Goal: Task Accomplishment & Management: Manage account settings

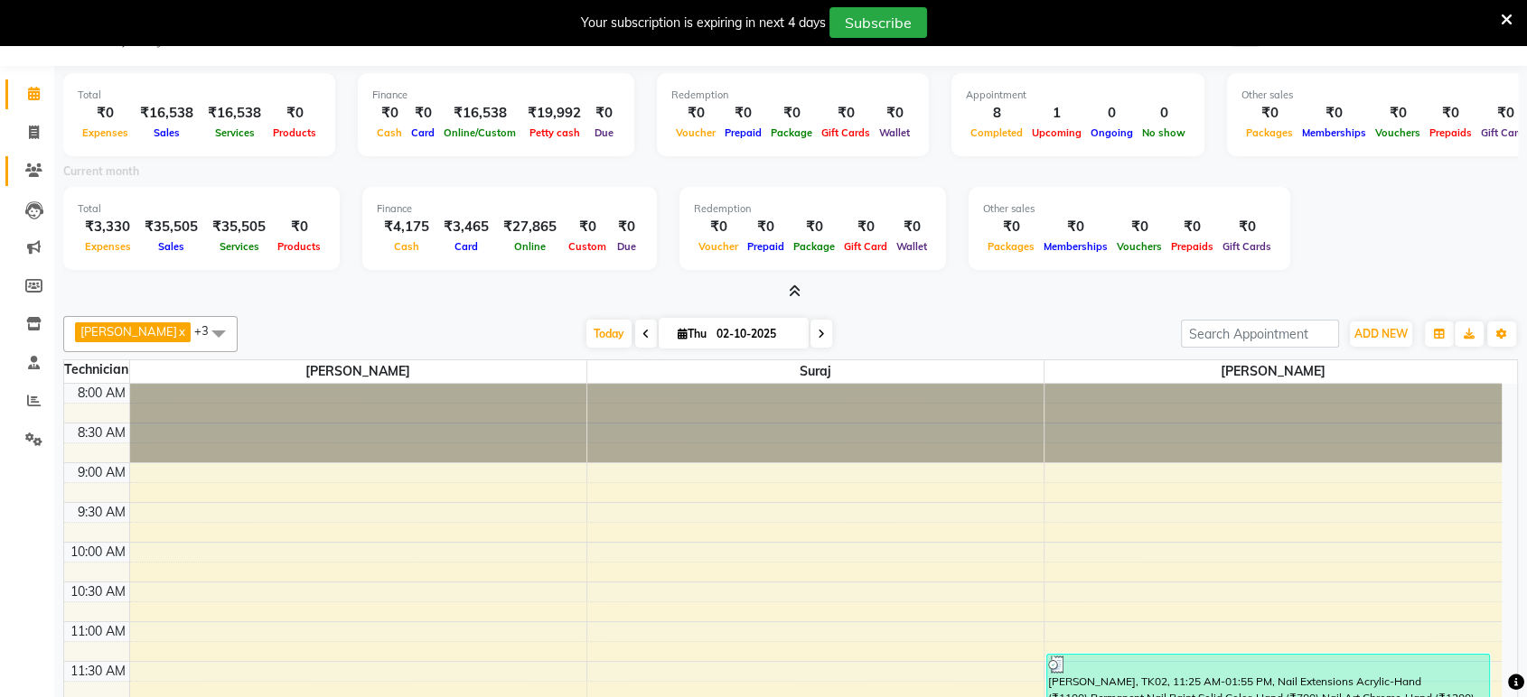
scroll to position [44, 0]
click at [29, 126] on icon at bounding box center [34, 133] width 10 height 14
select select "service"
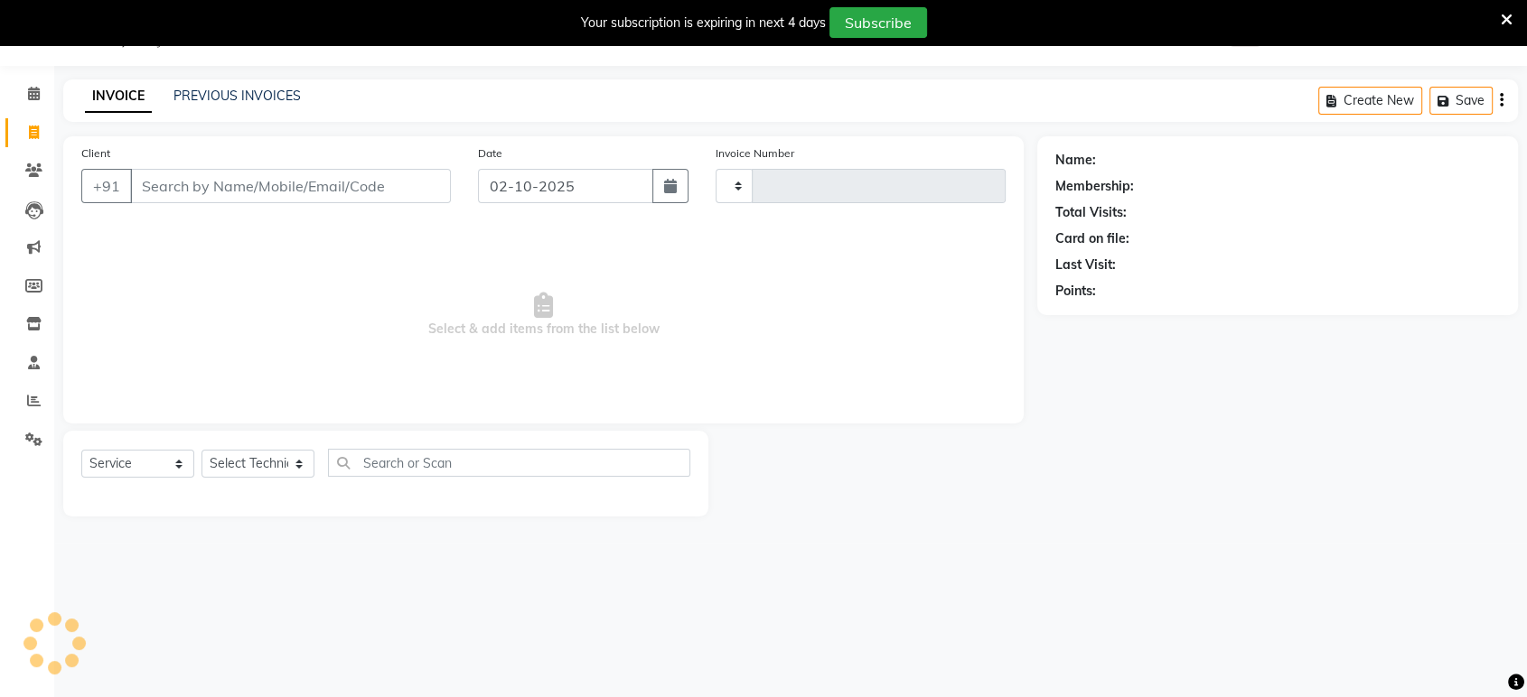
type input "1606"
select select "4998"
click at [243, 468] on select "Select Technician [PERSON_NAME] Manager [PERSON_NAME]" at bounding box center [257, 464] width 113 height 28
click at [238, 180] on input "Client" at bounding box center [290, 186] width 321 height 34
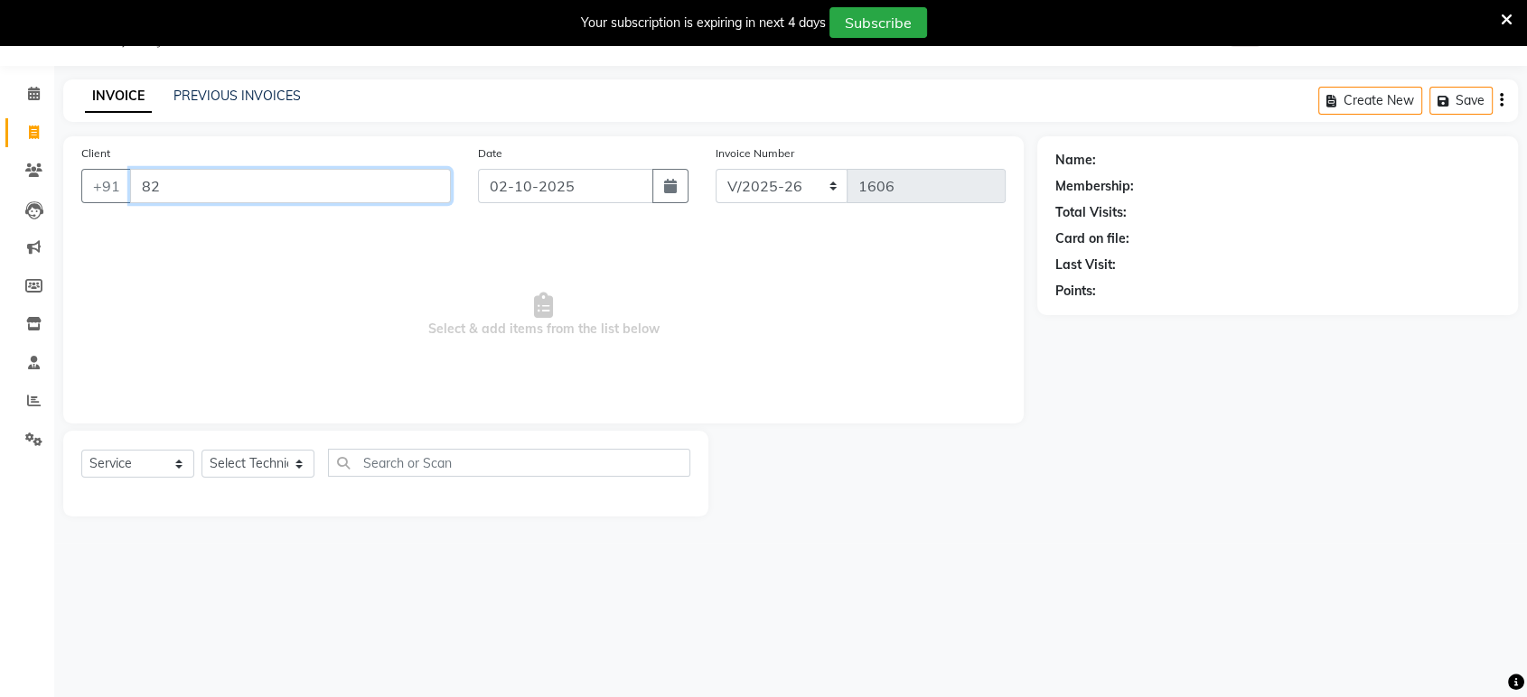
type input "8"
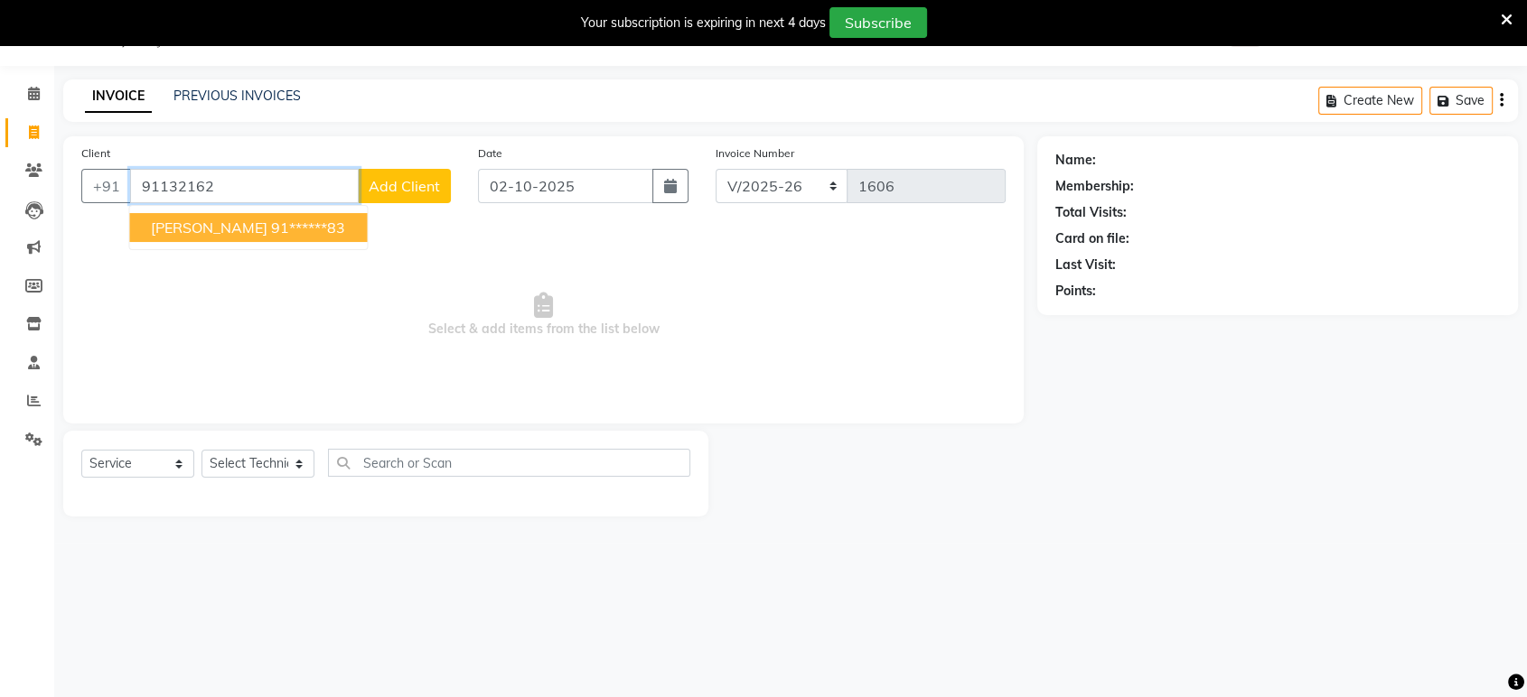
click at [271, 228] on ngb-highlight "91******83" at bounding box center [308, 228] width 74 height 18
type input "91******83"
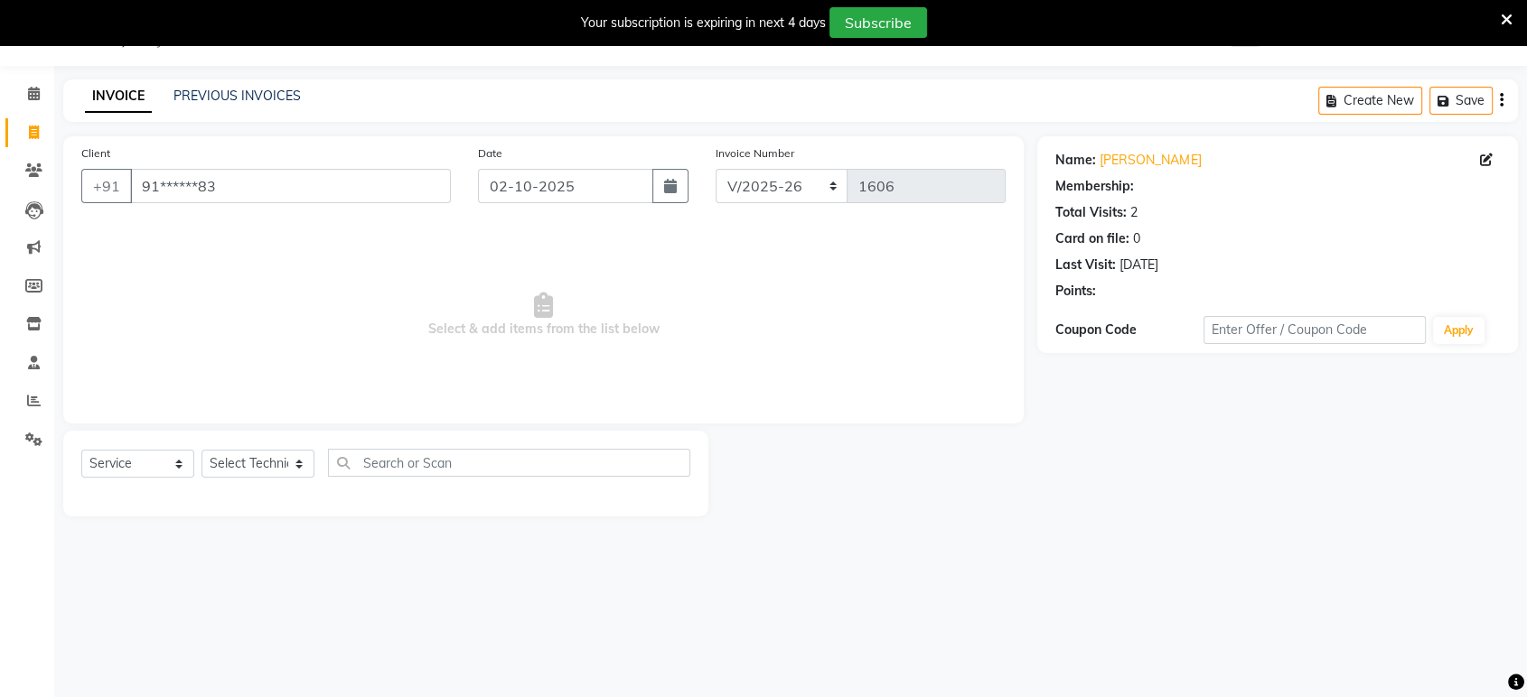
select select "1: Object"
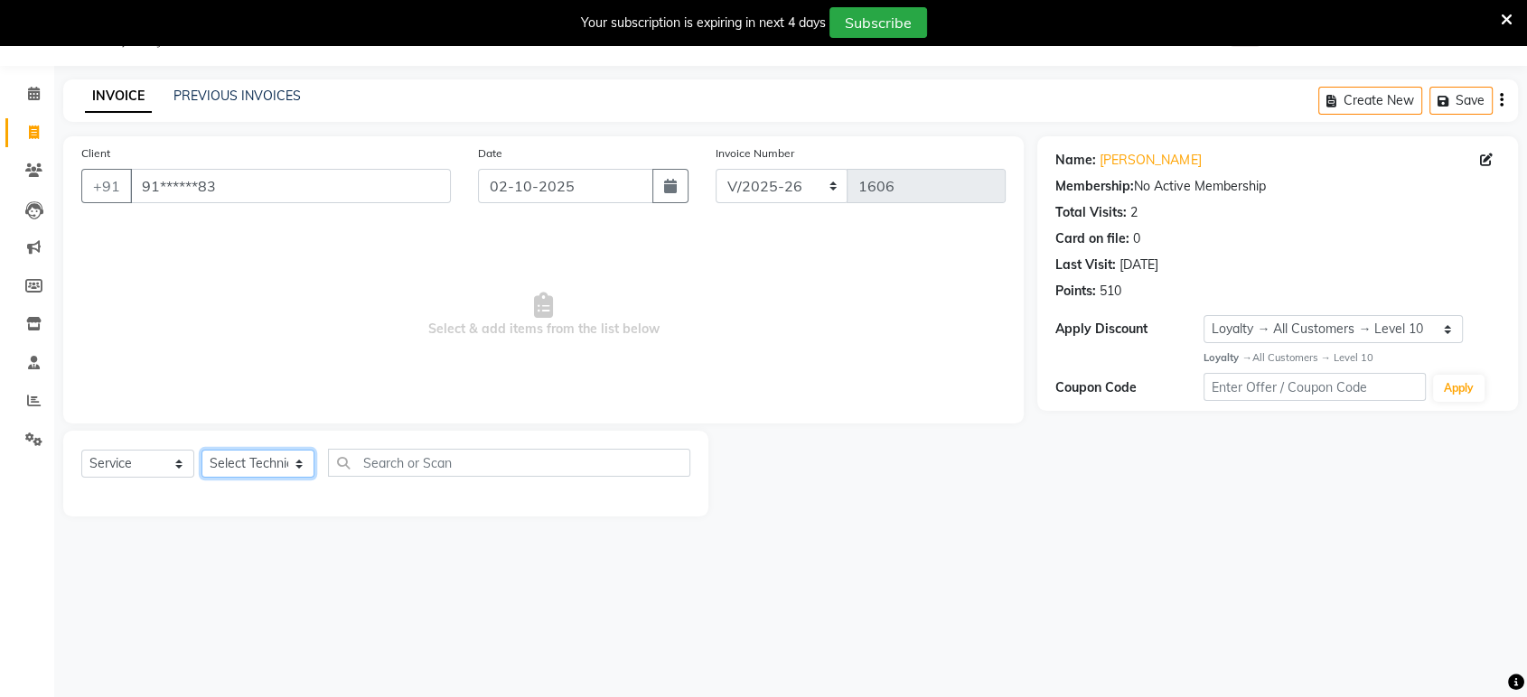
click at [269, 459] on select "Select Technician [PERSON_NAME] Manager [PERSON_NAME]" at bounding box center [257, 464] width 113 height 28
click at [269, 603] on div "08047224946 Select Location × Nailashes, Kanakapura WhatsApp Status ✕ Status: C…" at bounding box center [763, 349] width 1527 height 697
click at [294, 451] on select "Select Technician [PERSON_NAME] Manager [PERSON_NAME]" at bounding box center [257, 464] width 113 height 28
select select "31755"
click at [201, 450] on select "Select Technician [PERSON_NAME] Manager [PERSON_NAME]" at bounding box center [257, 464] width 113 height 28
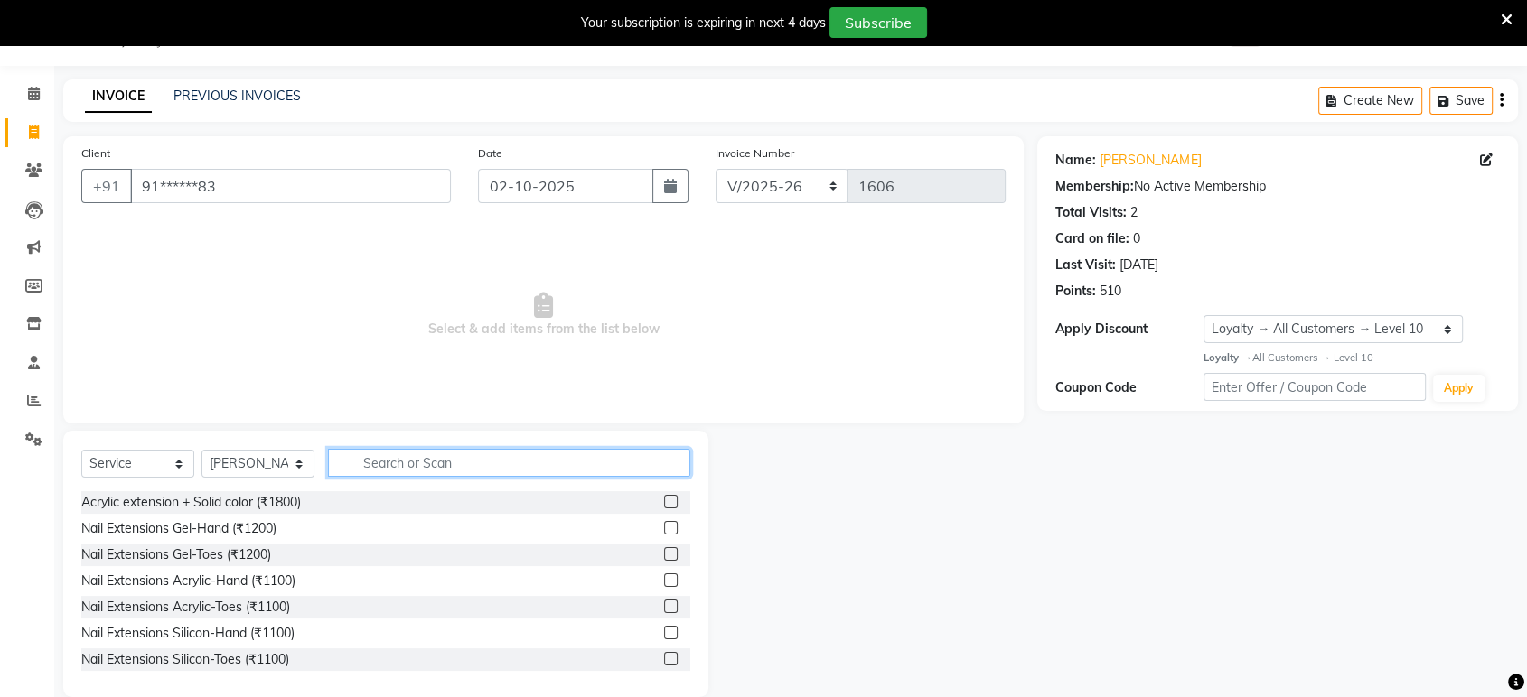
click at [345, 469] on input "text" at bounding box center [509, 463] width 362 height 28
type input "ref"
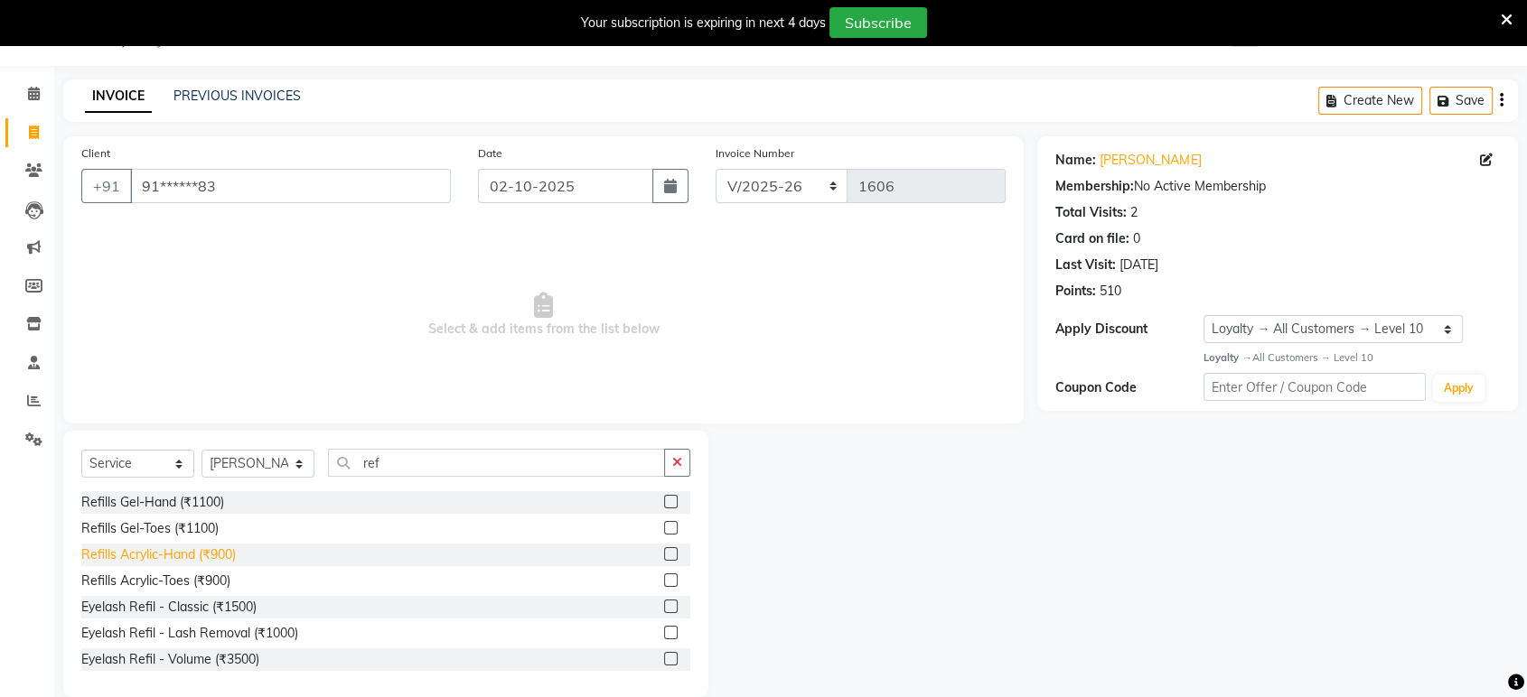
click at [216, 552] on div "Refills Acrylic-Hand (₹900)" at bounding box center [158, 555] width 154 height 19
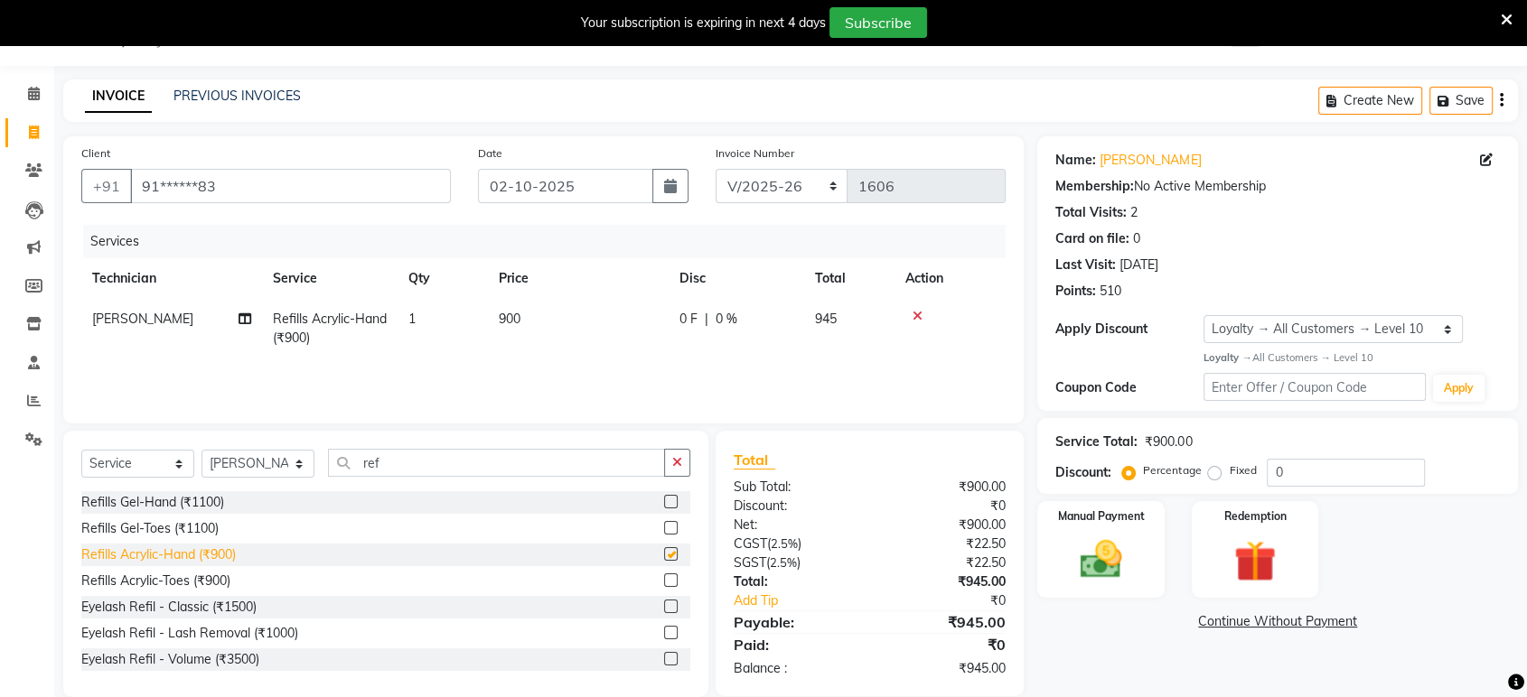
checkbox input "false"
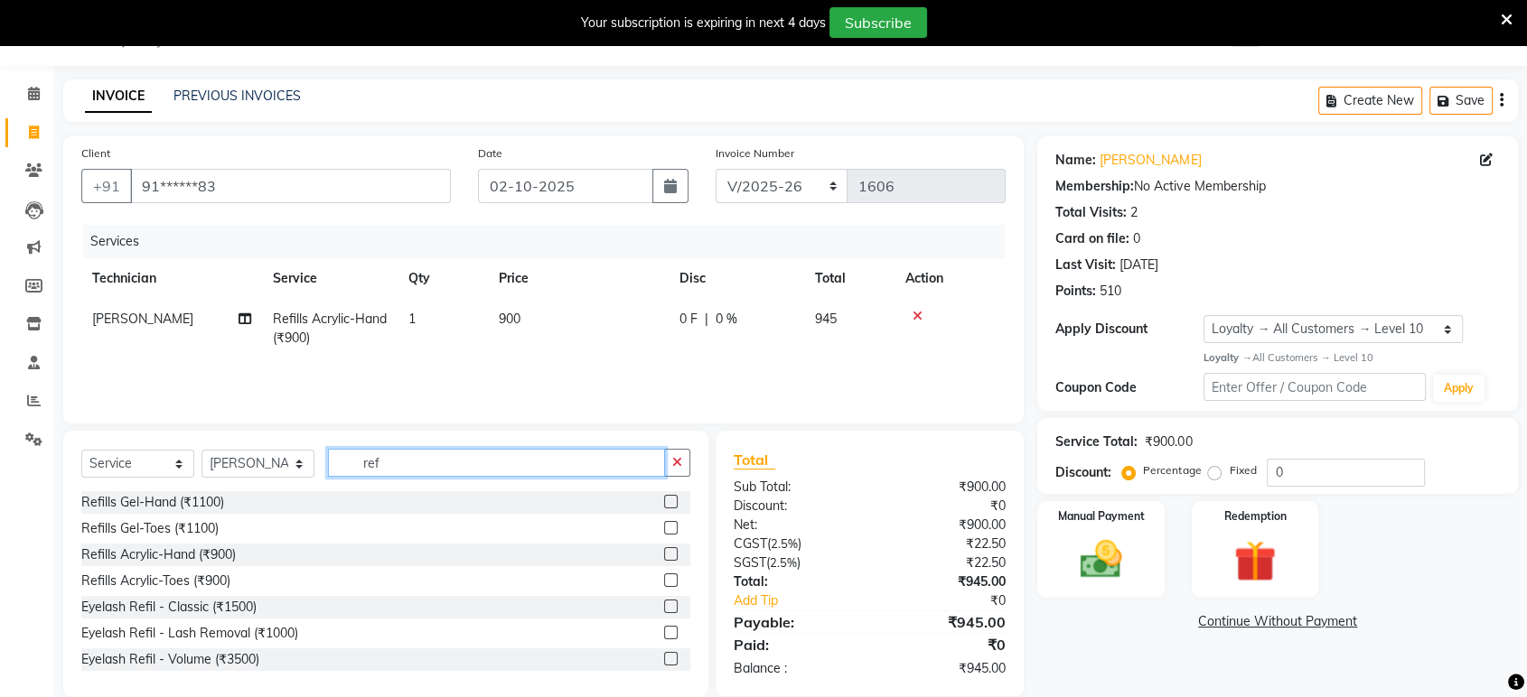
click at [427, 463] on input "ref" at bounding box center [496, 463] width 337 height 28
type input "r"
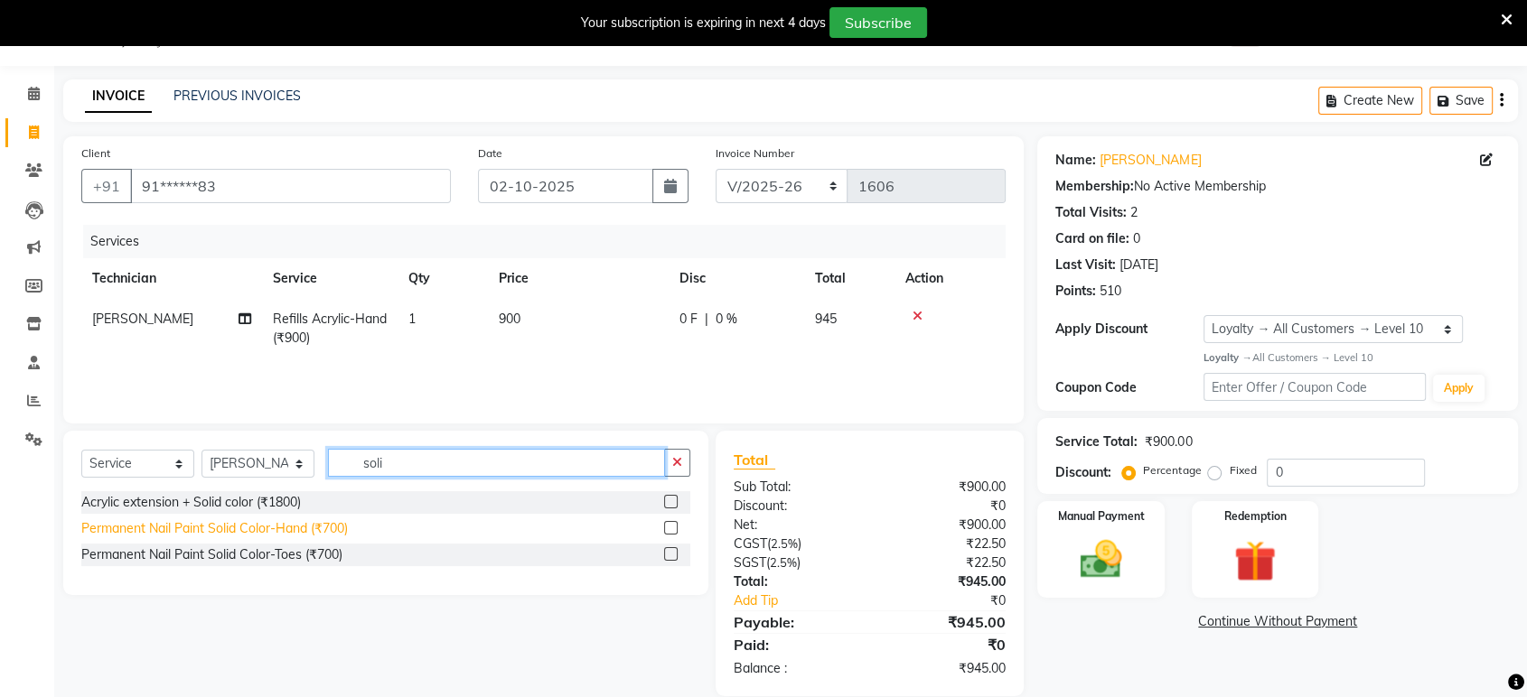
type input "soli"
click at [324, 533] on div "Permanent Nail Paint Solid Color-Hand (₹700)" at bounding box center [214, 528] width 266 height 19
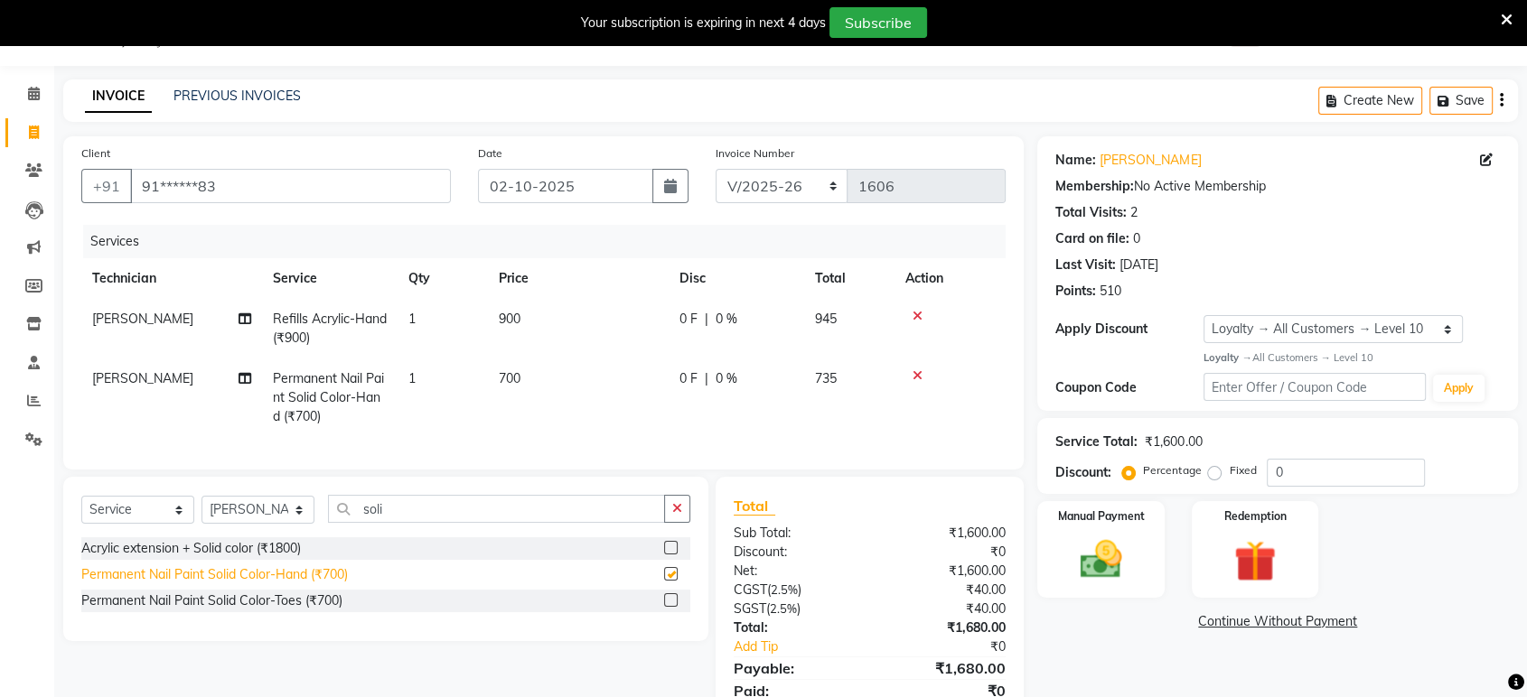
checkbox input "false"
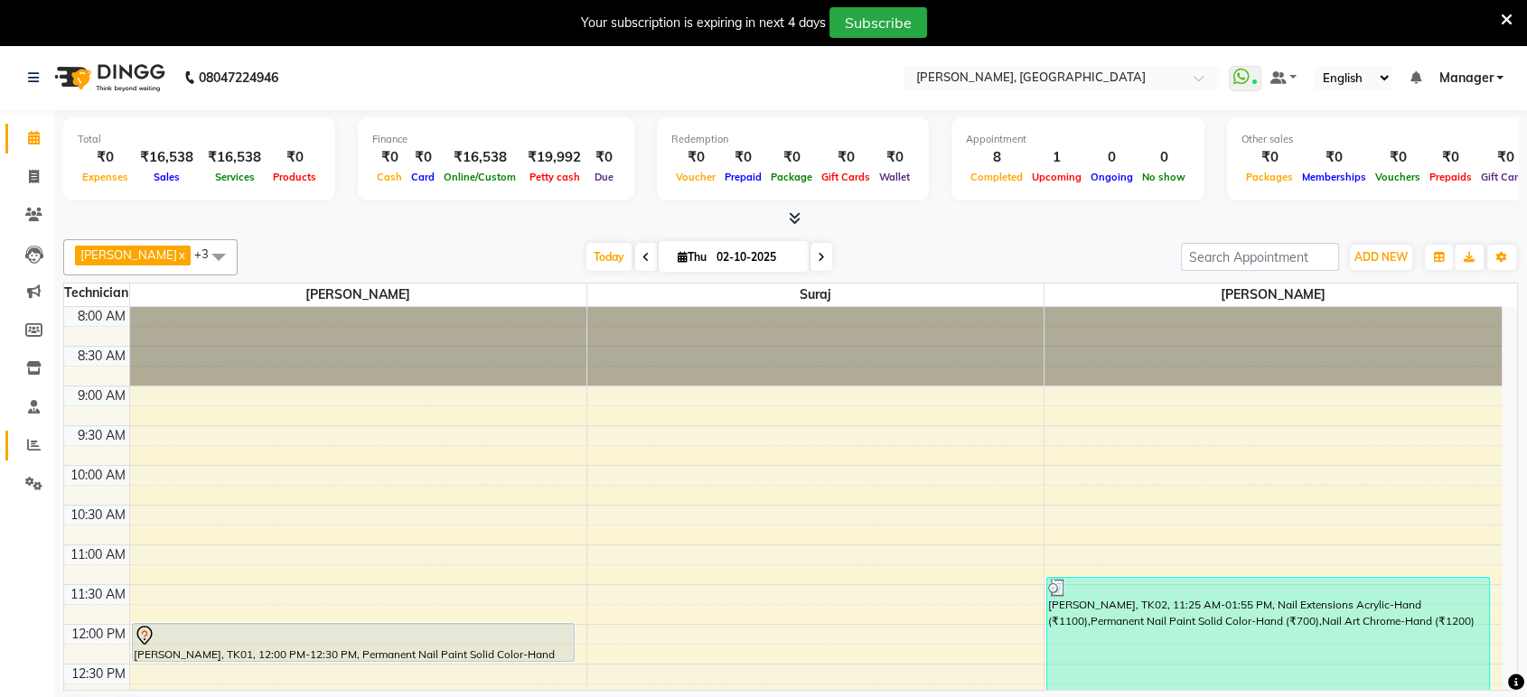
click at [37, 441] on icon at bounding box center [34, 445] width 14 height 14
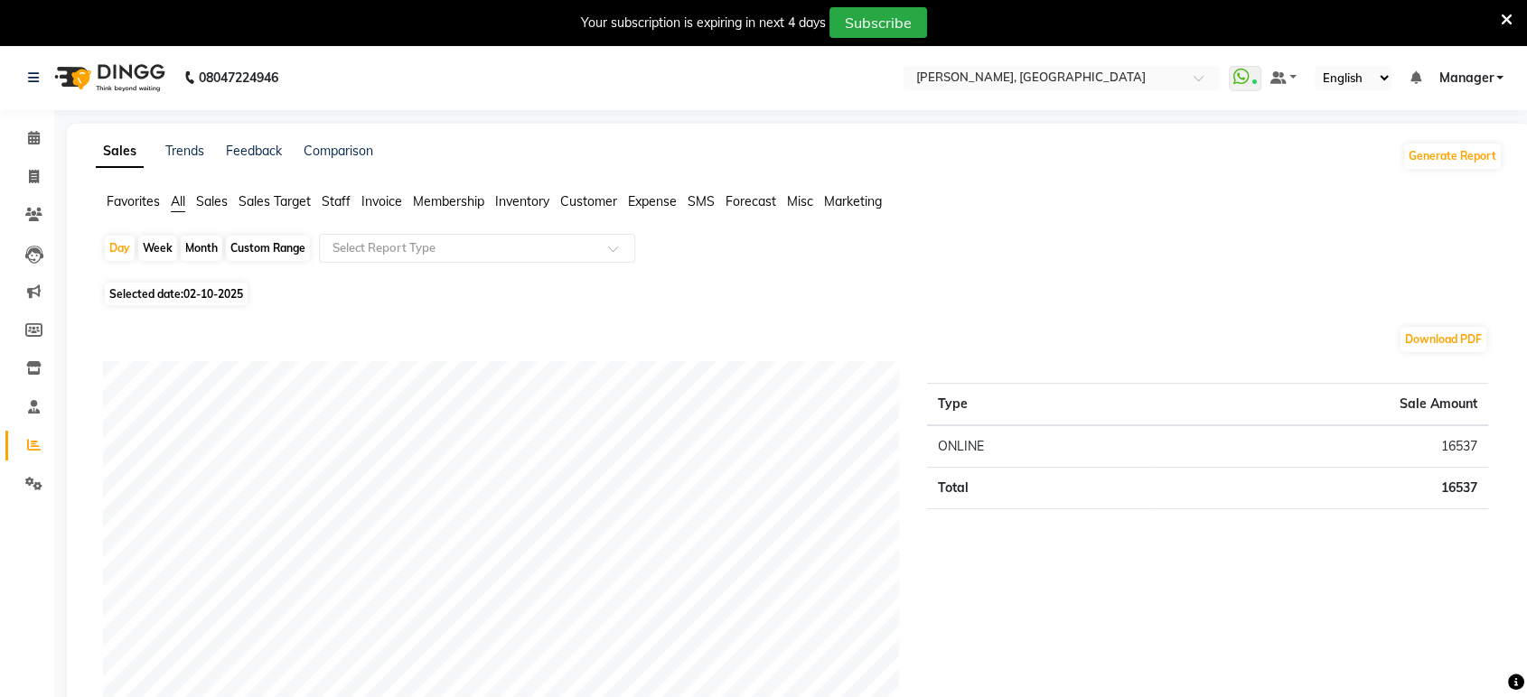
click at [329, 201] on span "Staff" at bounding box center [336, 201] width 29 height 16
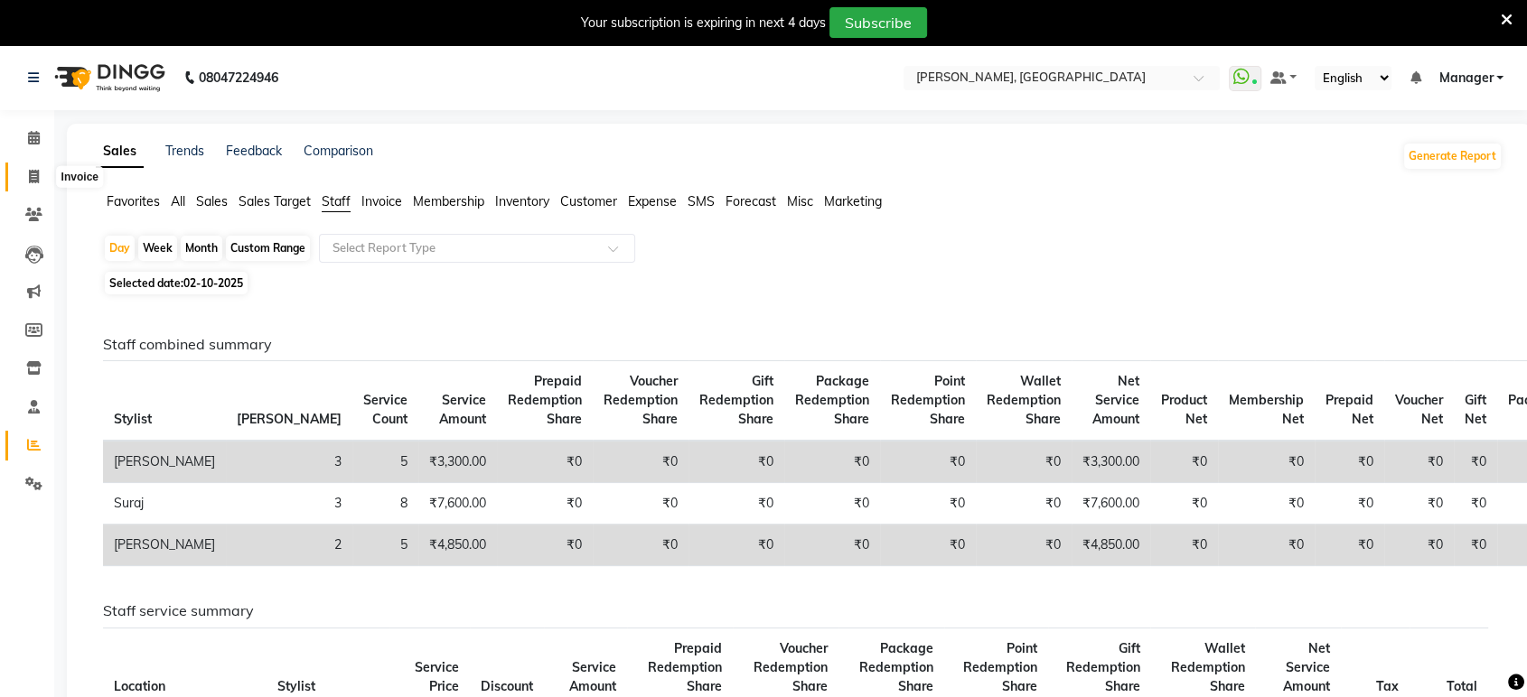
click at [33, 178] on icon at bounding box center [34, 177] width 10 height 14
select select "4998"
select select "service"
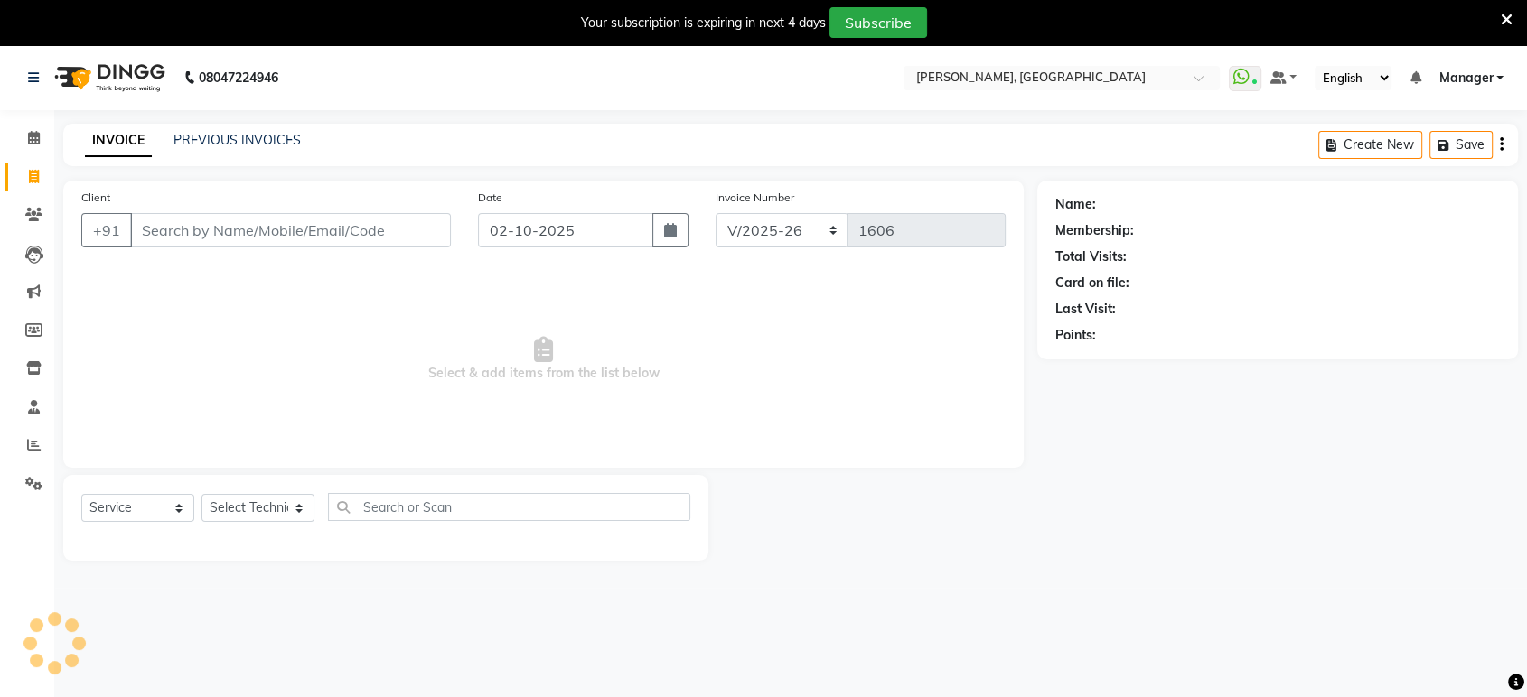
scroll to position [44, 0]
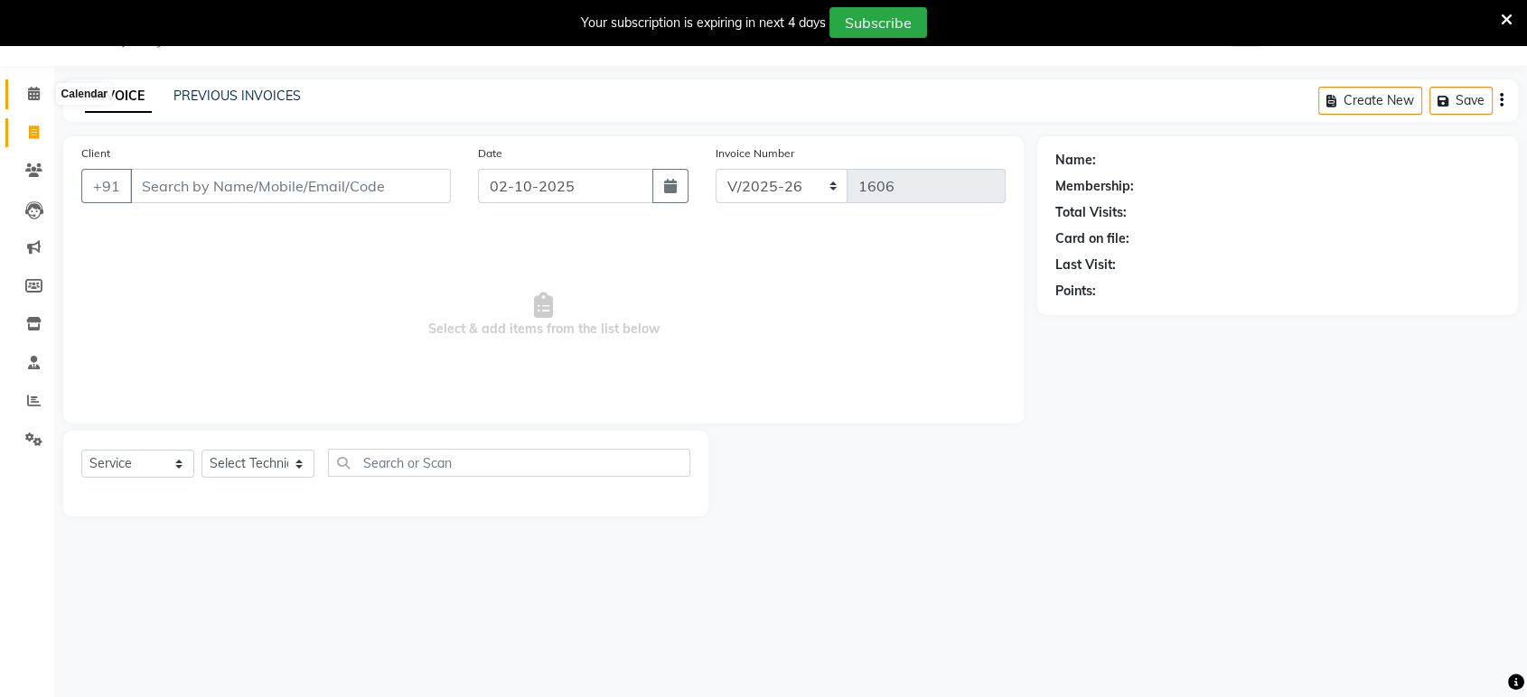
click at [28, 92] on icon at bounding box center [34, 94] width 12 height 14
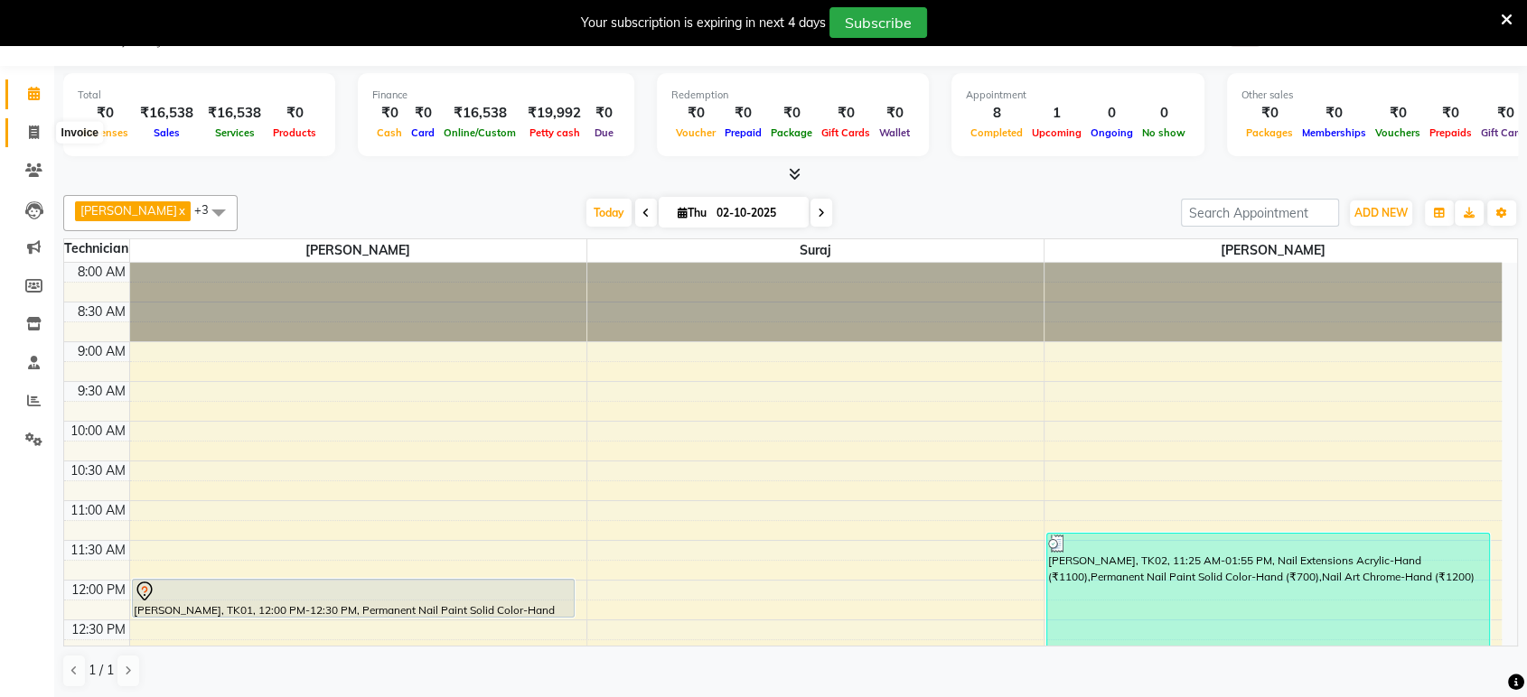
click at [34, 128] on icon at bounding box center [34, 133] width 10 height 14
select select "4998"
select select "service"
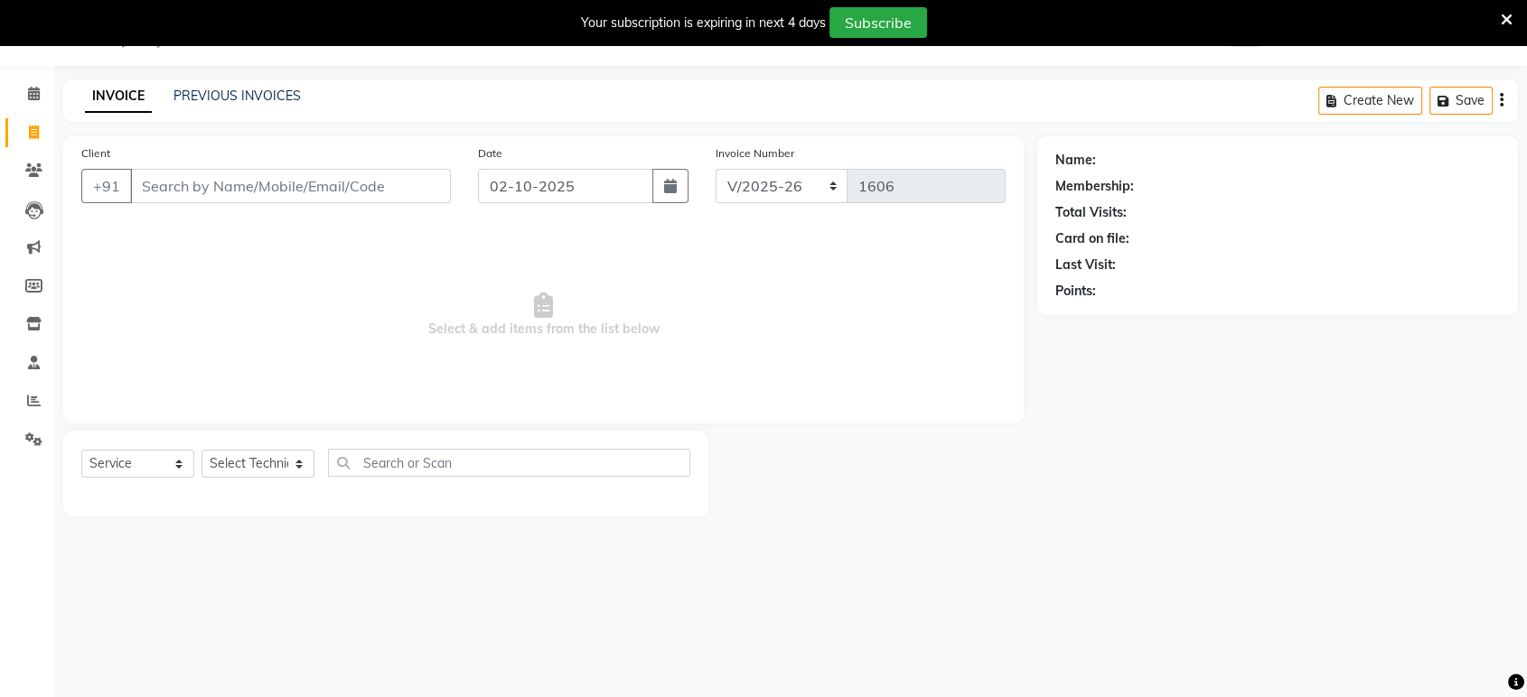
click at [34, 128] on icon at bounding box center [34, 133] width 10 height 14
select select "service"
type input "1606"
select select "4998"
click at [29, 92] on icon at bounding box center [34, 94] width 12 height 14
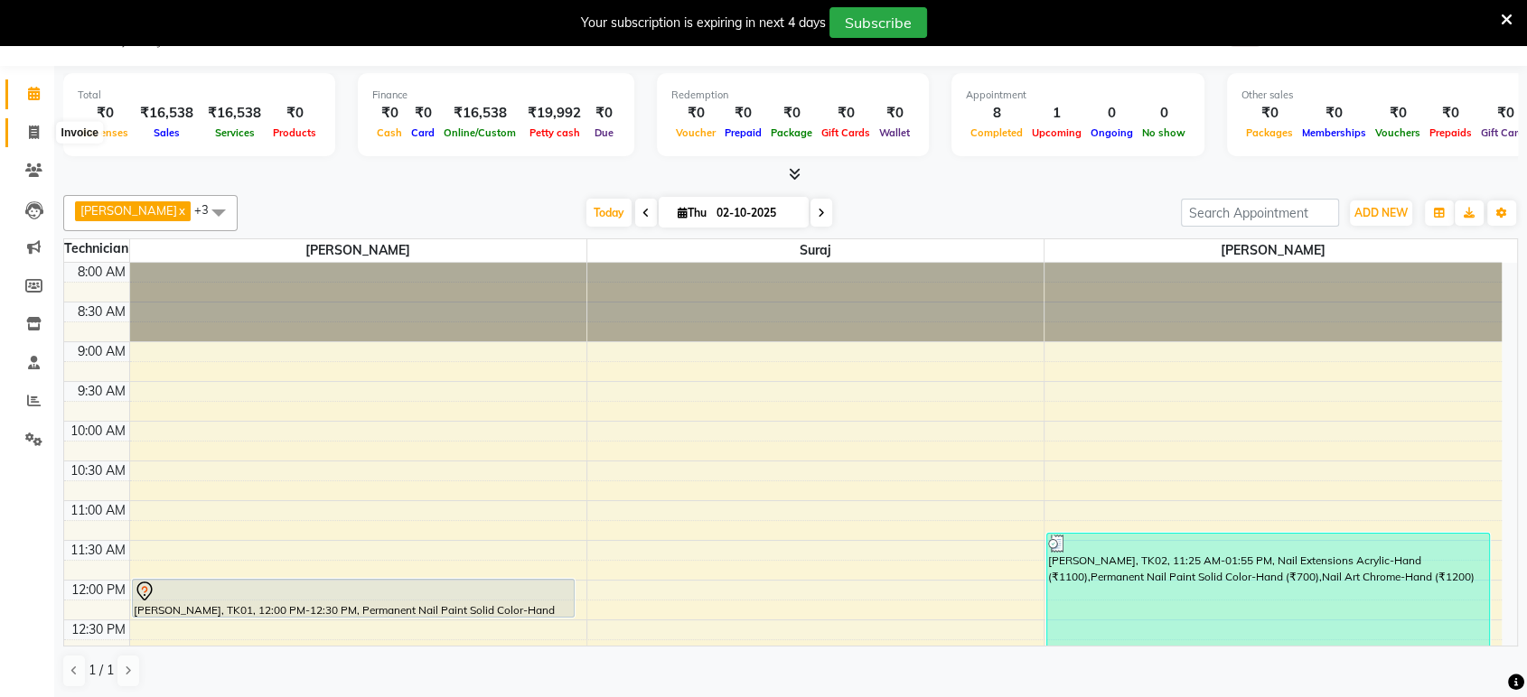
click at [34, 129] on icon at bounding box center [34, 133] width 10 height 14
select select "4998"
select select "service"
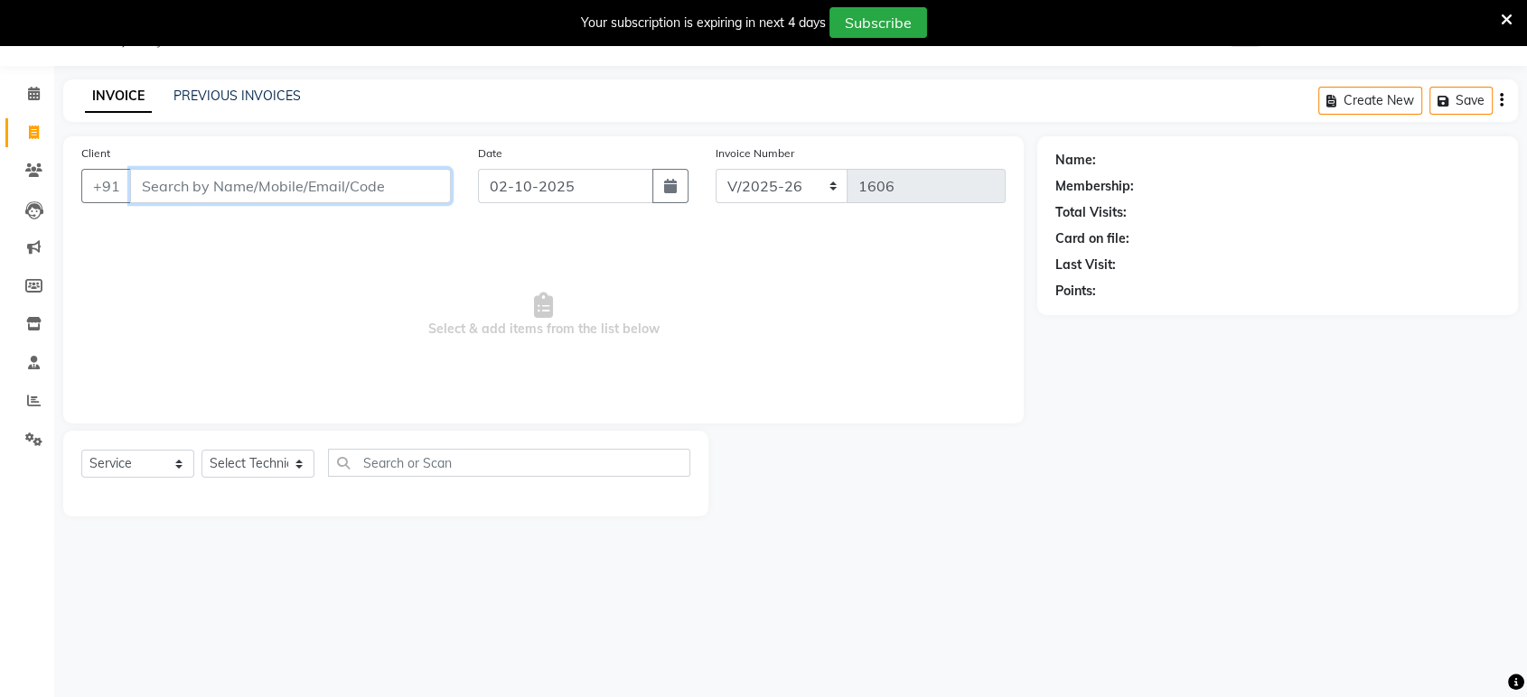
click at [154, 182] on input "Client" at bounding box center [290, 186] width 321 height 34
click at [154, 182] on input "9916036883" at bounding box center [244, 186] width 229 height 34
type input "9916036883"
click at [380, 189] on span "Add Client" at bounding box center [404, 186] width 71 height 18
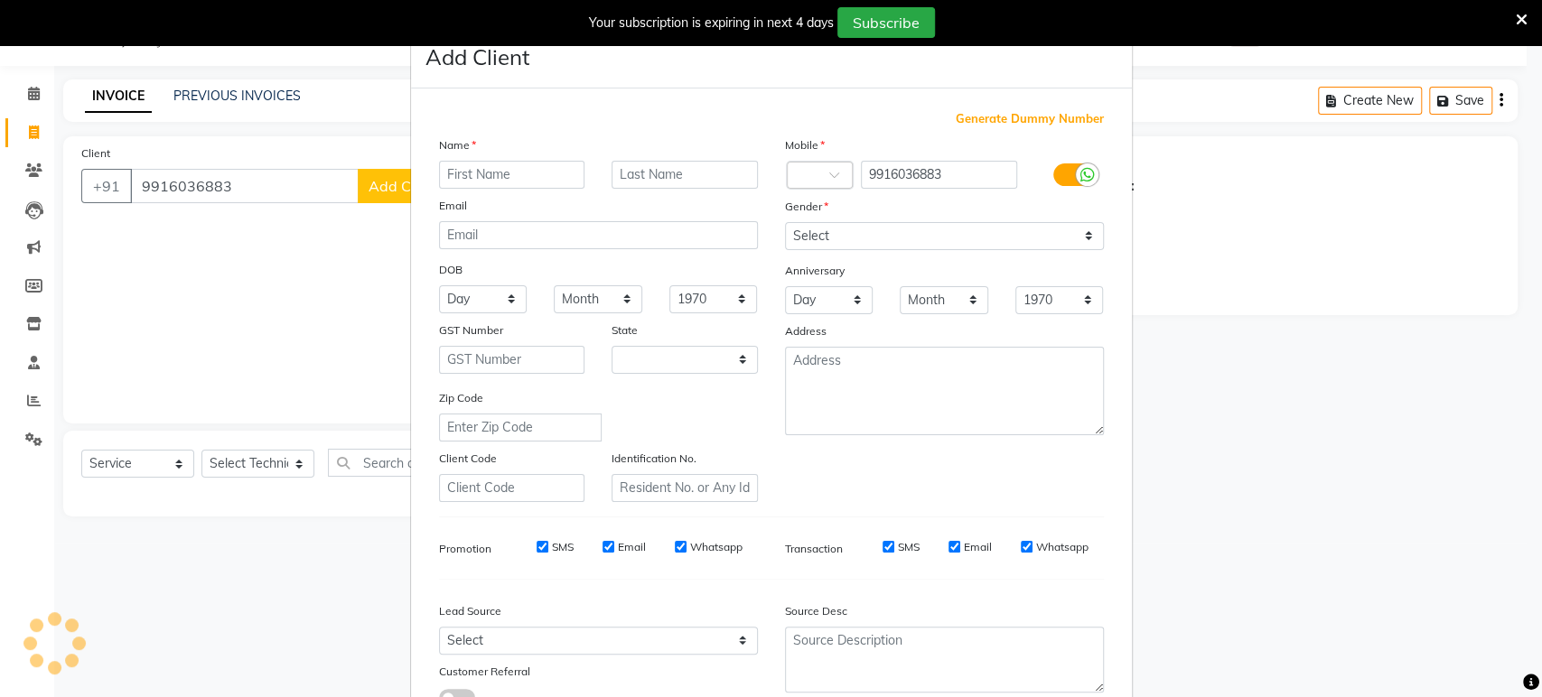
select select "21"
click at [464, 164] on input "text" at bounding box center [512, 175] width 146 height 28
click at [318, 176] on ngb-modal-window "Add Client Generate Dummy Number Name Email DOB Day 01 02 03 04 05 06 07 08 09 …" at bounding box center [771, 348] width 1542 height 697
click at [947, 172] on input "9916036883" at bounding box center [939, 175] width 156 height 28
type input "9916036800"
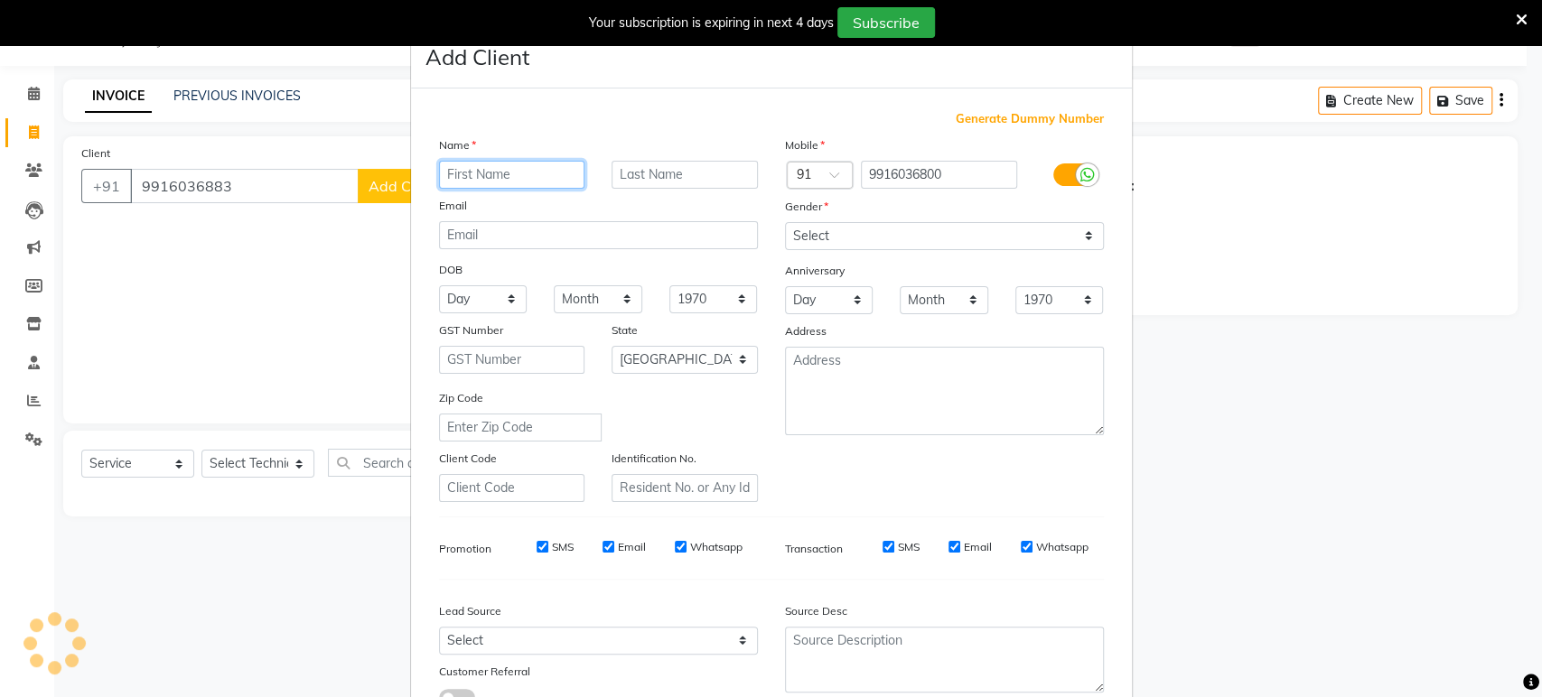
click at [499, 178] on input "text" at bounding box center [512, 175] width 146 height 28
type input "pankhi"
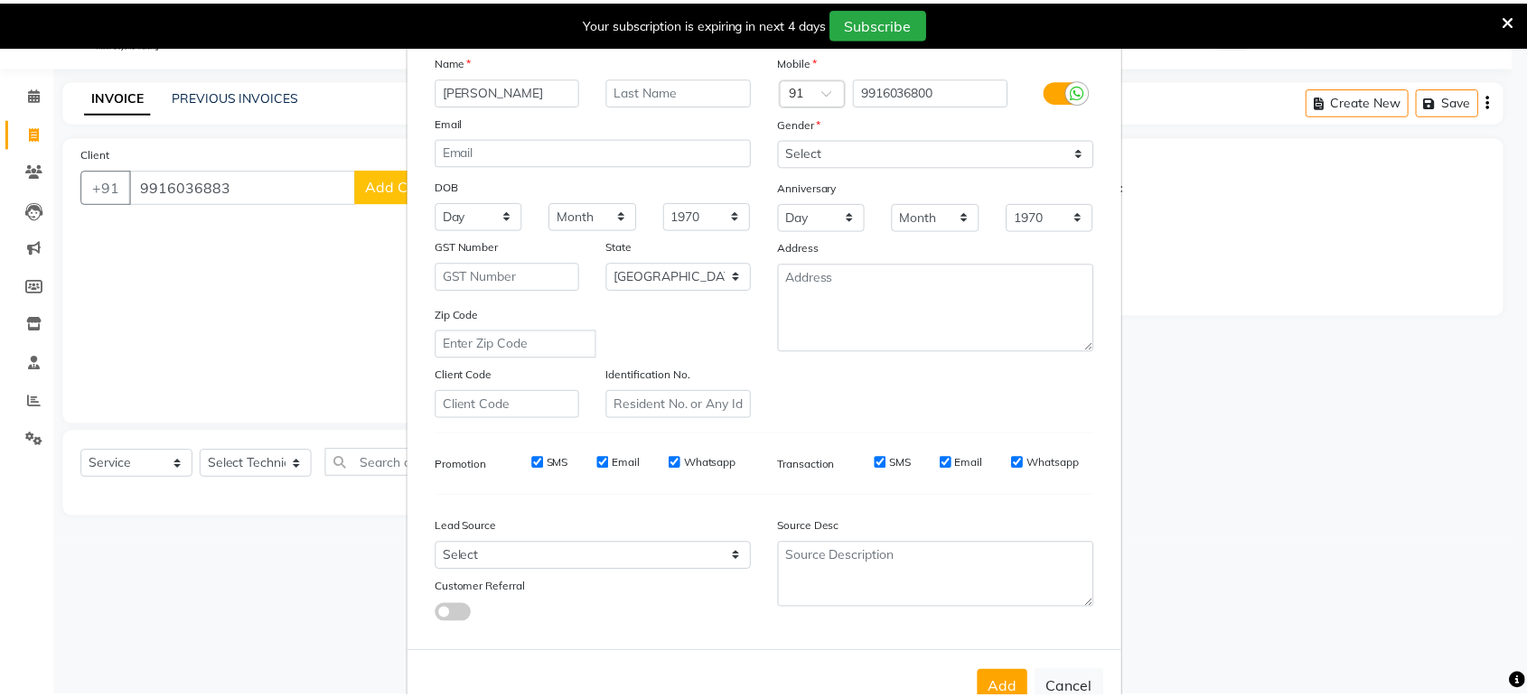
scroll to position [132, 0]
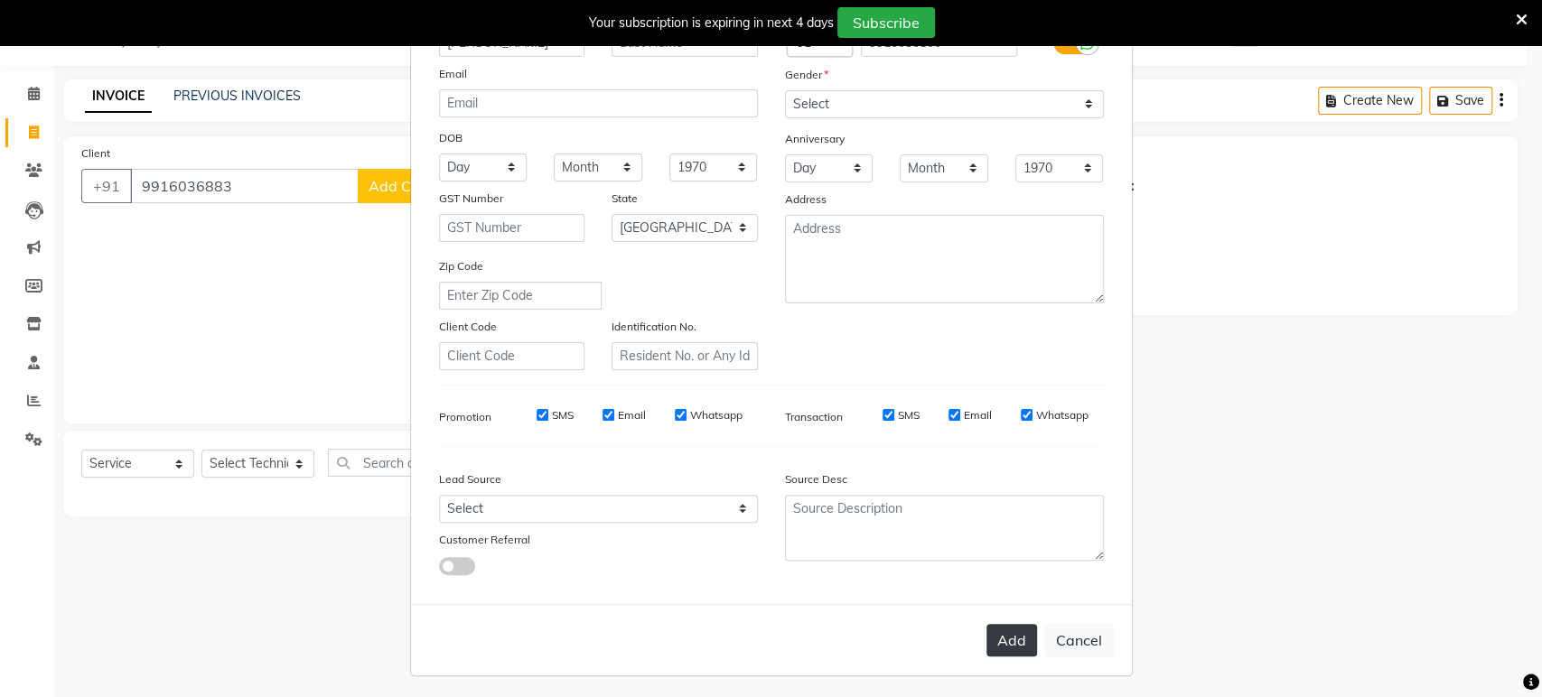
click at [1002, 638] on button "Add" at bounding box center [1011, 640] width 51 height 33
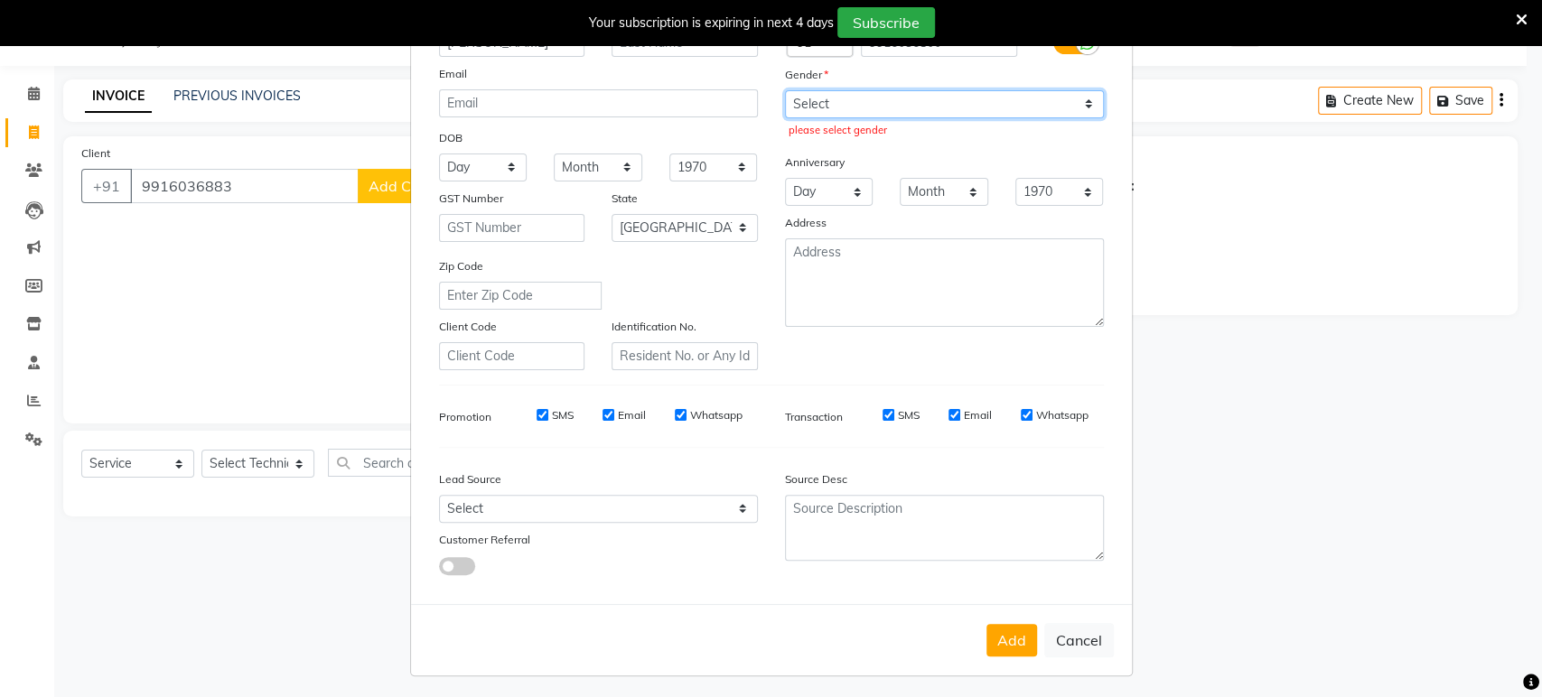
click at [812, 107] on select "Select Male Female Other Prefer Not To Say" at bounding box center [944, 104] width 319 height 28
select select "female"
click at [785, 90] on select "Select Male Female Other Prefer Not To Say" at bounding box center [944, 104] width 319 height 28
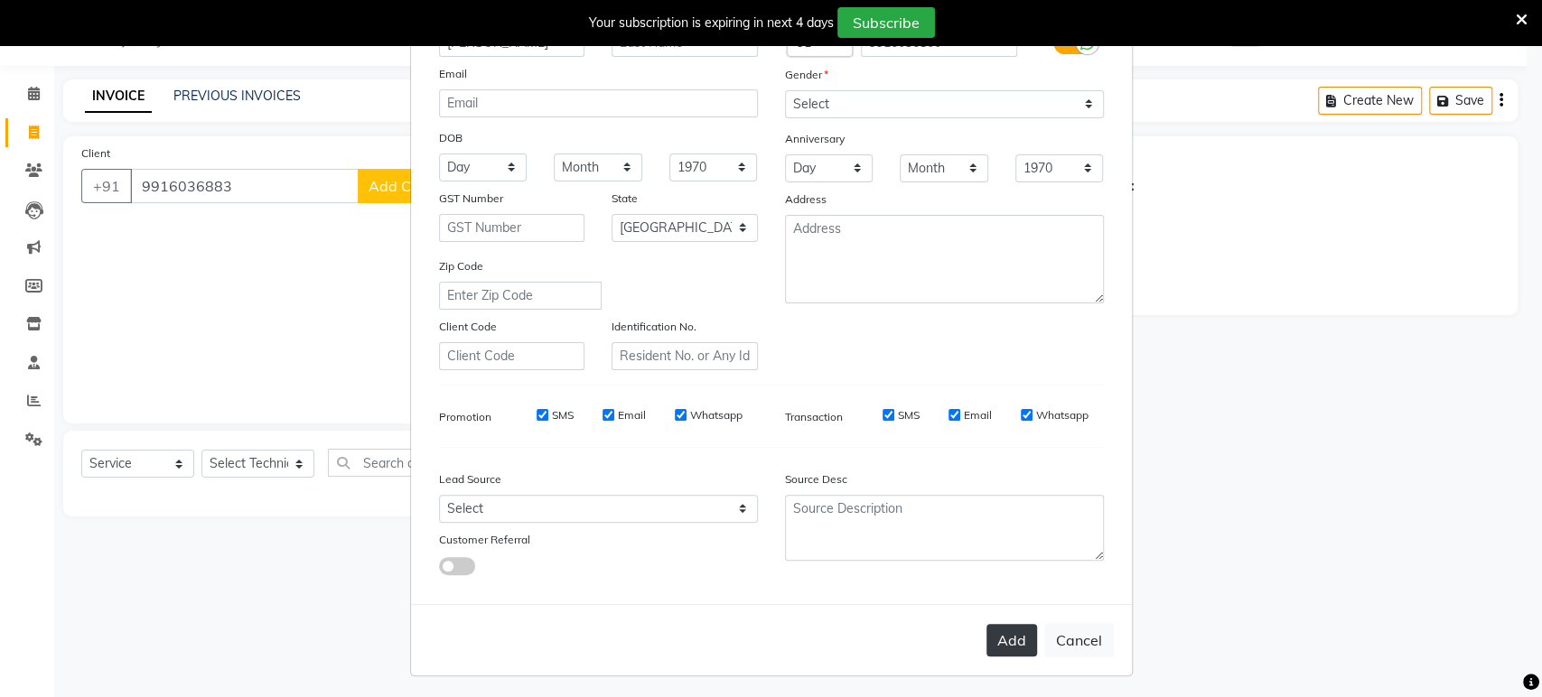
click at [990, 633] on button "Add" at bounding box center [1011, 640] width 51 height 33
type input "99******00"
select select
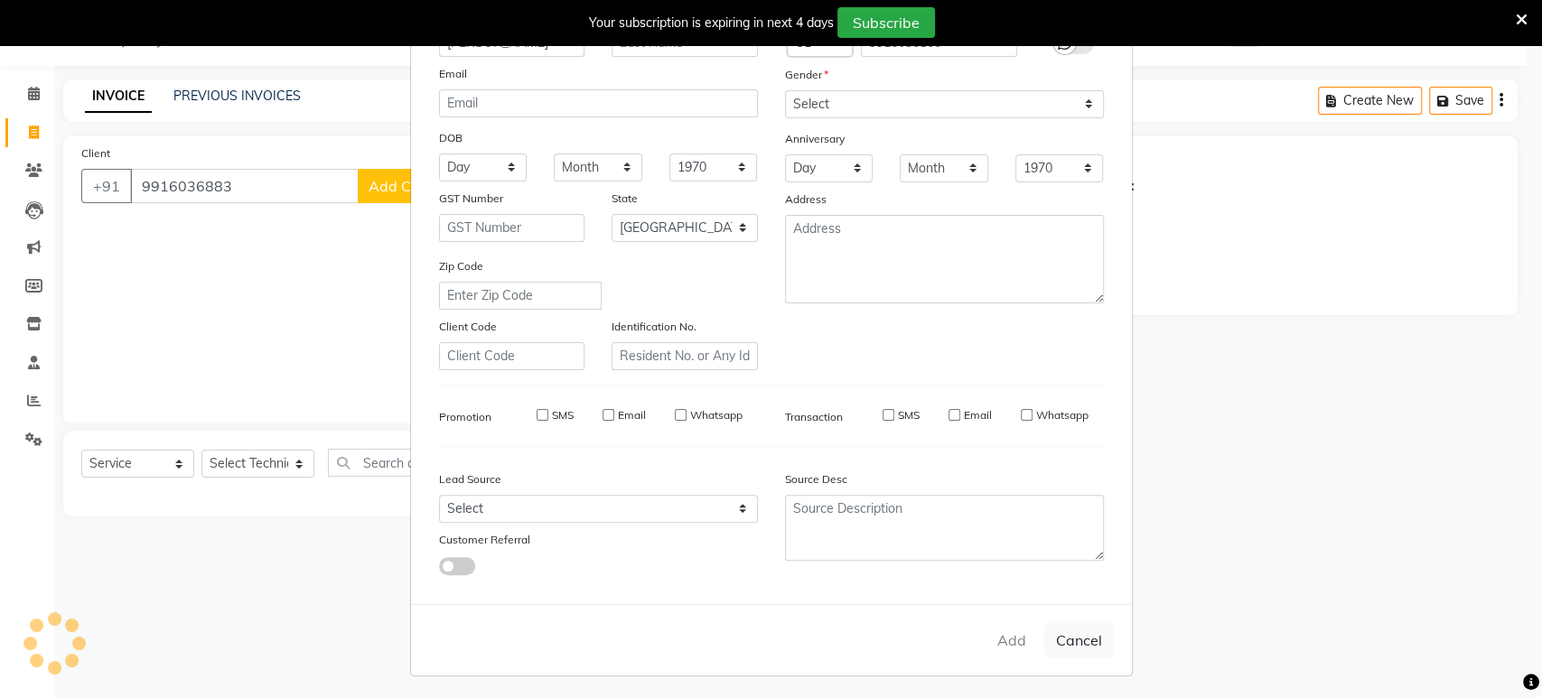
select select "null"
select select
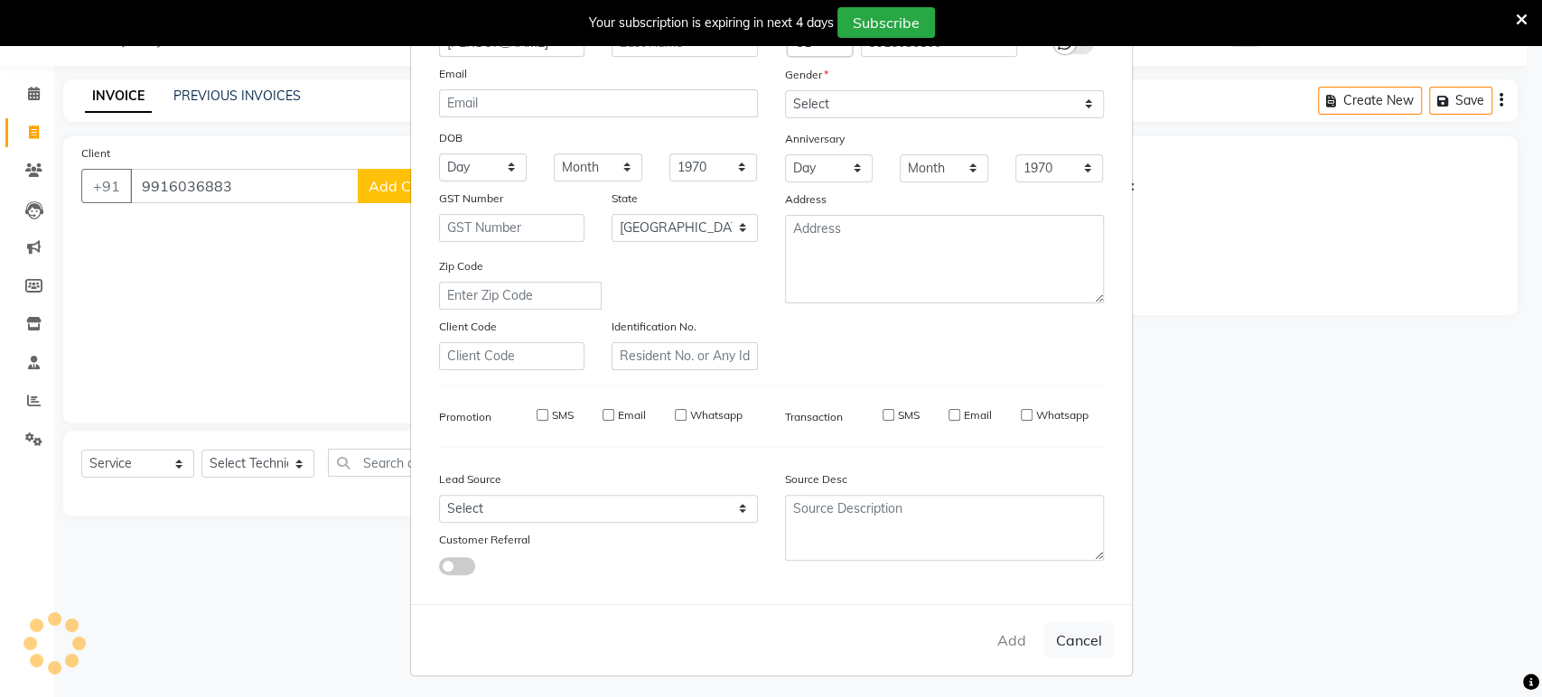
checkbox input "false"
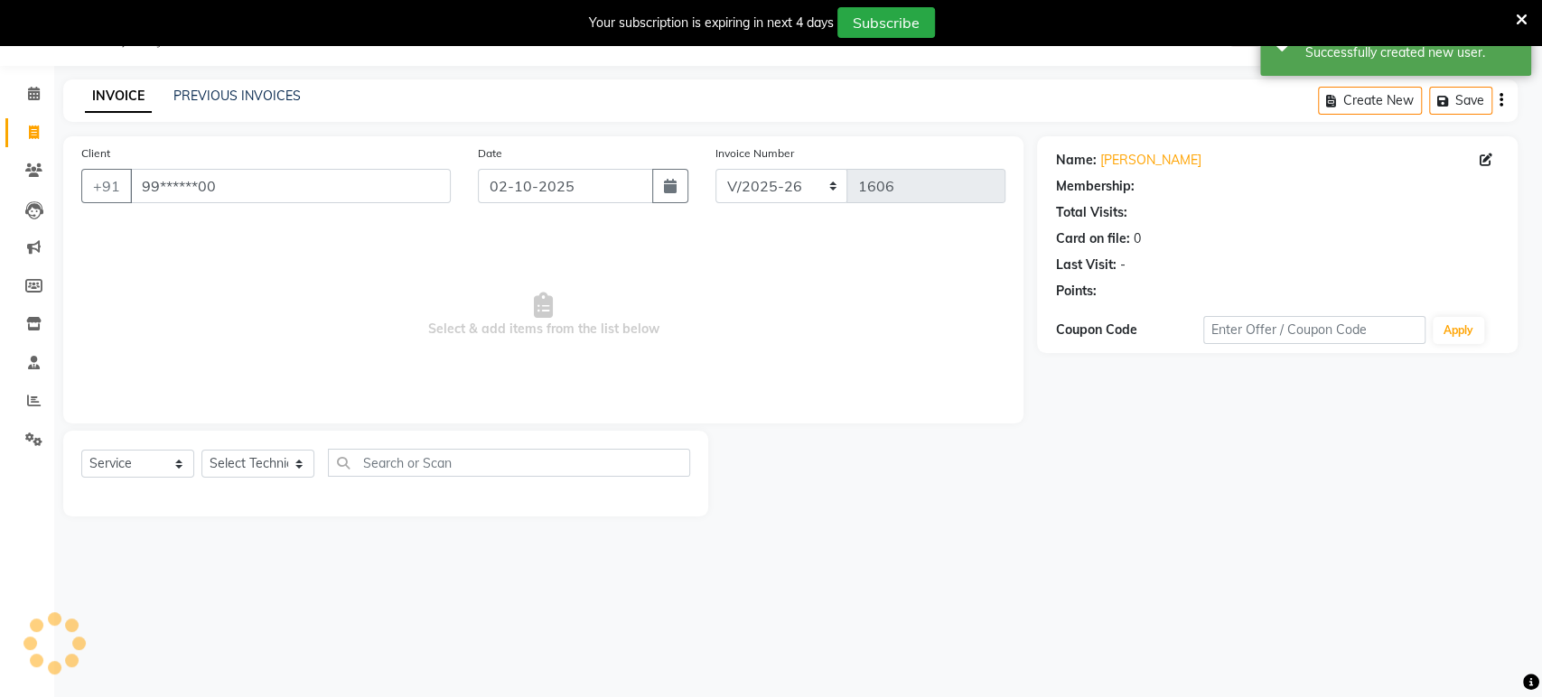
select select "1: Object"
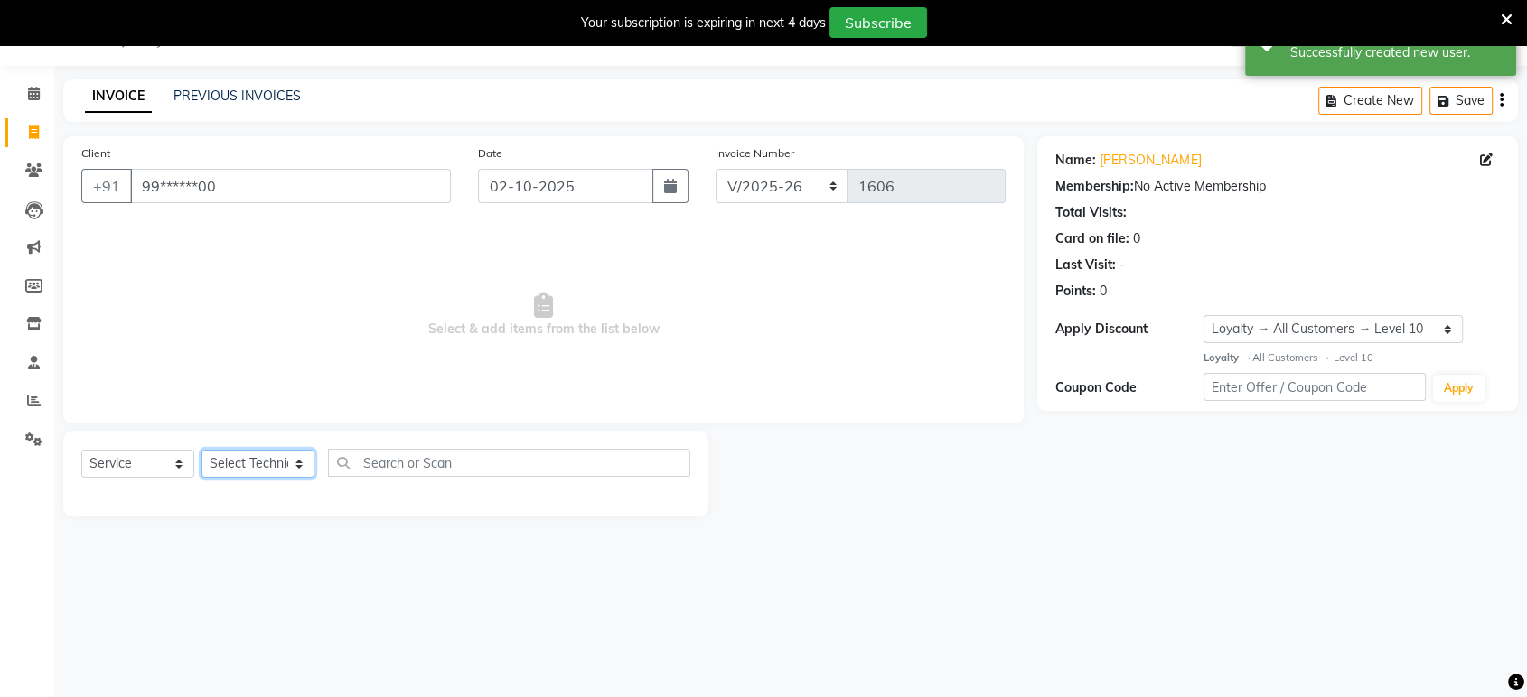
click at [296, 470] on select "Select Technician [PERSON_NAME] Manager [PERSON_NAME]" at bounding box center [257, 464] width 113 height 28
select select "31755"
click at [201, 450] on select "Select Technician [PERSON_NAME] Manager [PERSON_NAME]" at bounding box center [257, 464] width 113 height 28
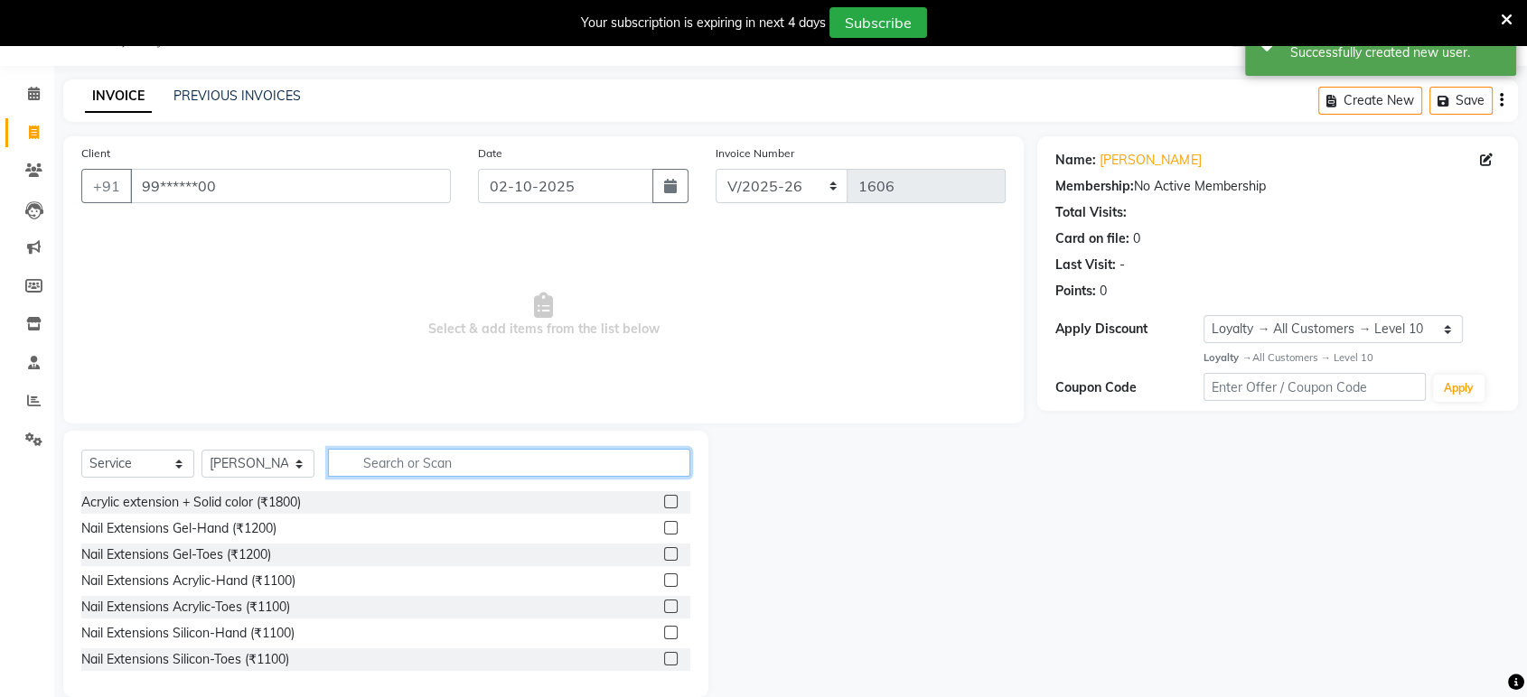
click at [397, 463] on input "text" at bounding box center [509, 463] width 362 height 28
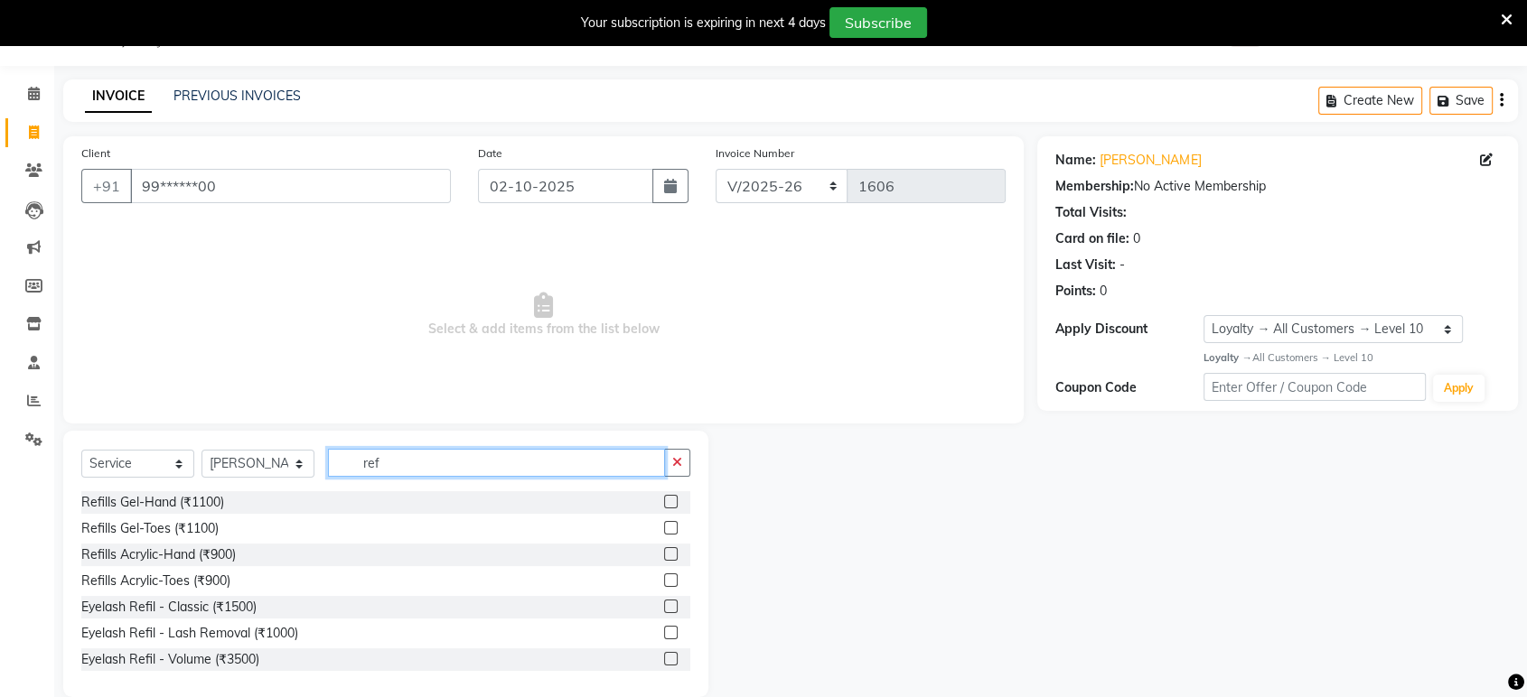
type input "ref"
click at [664, 551] on label at bounding box center [671, 554] width 14 height 14
click at [664, 551] on input "checkbox" at bounding box center [670, 555] width 12 height 12
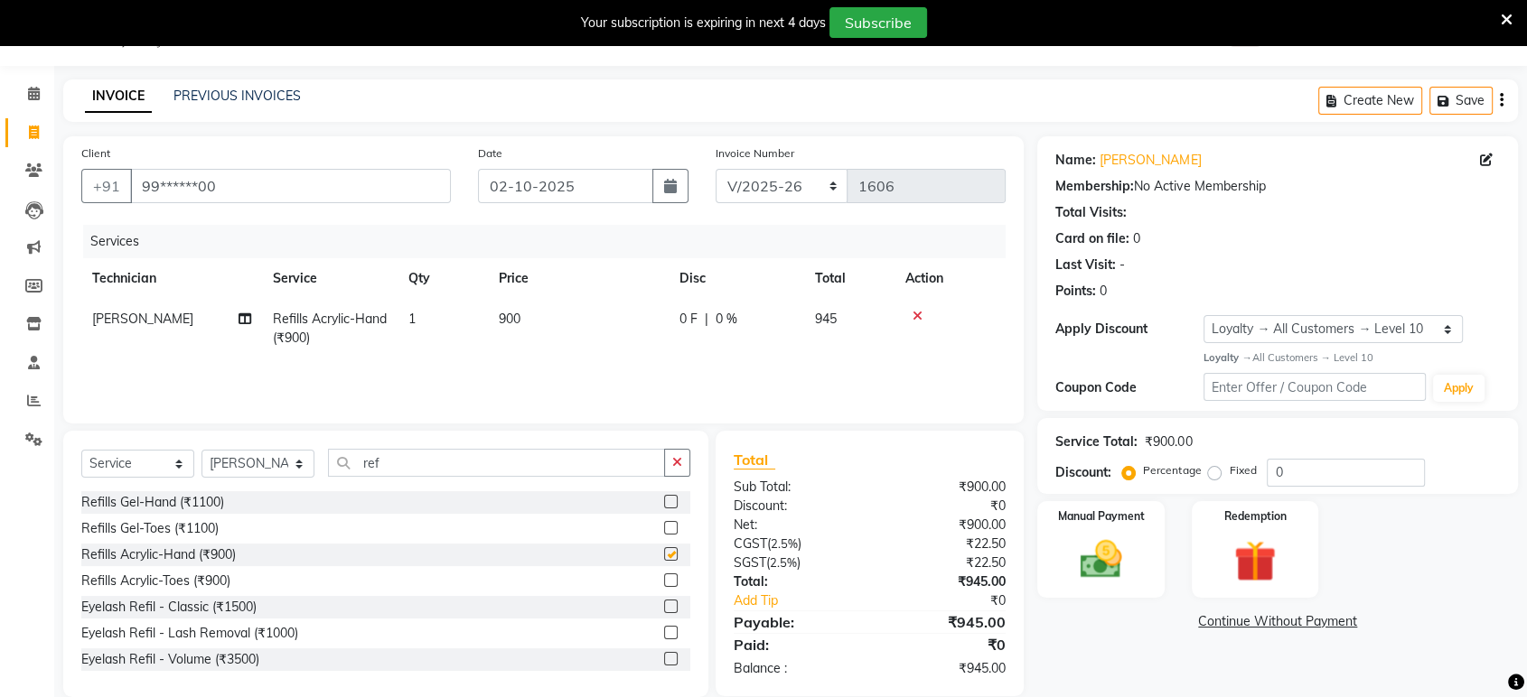
checkbox input "false"
click at [405, 467] on input "ref" at bounding box center [496, 463] width 337 height 28
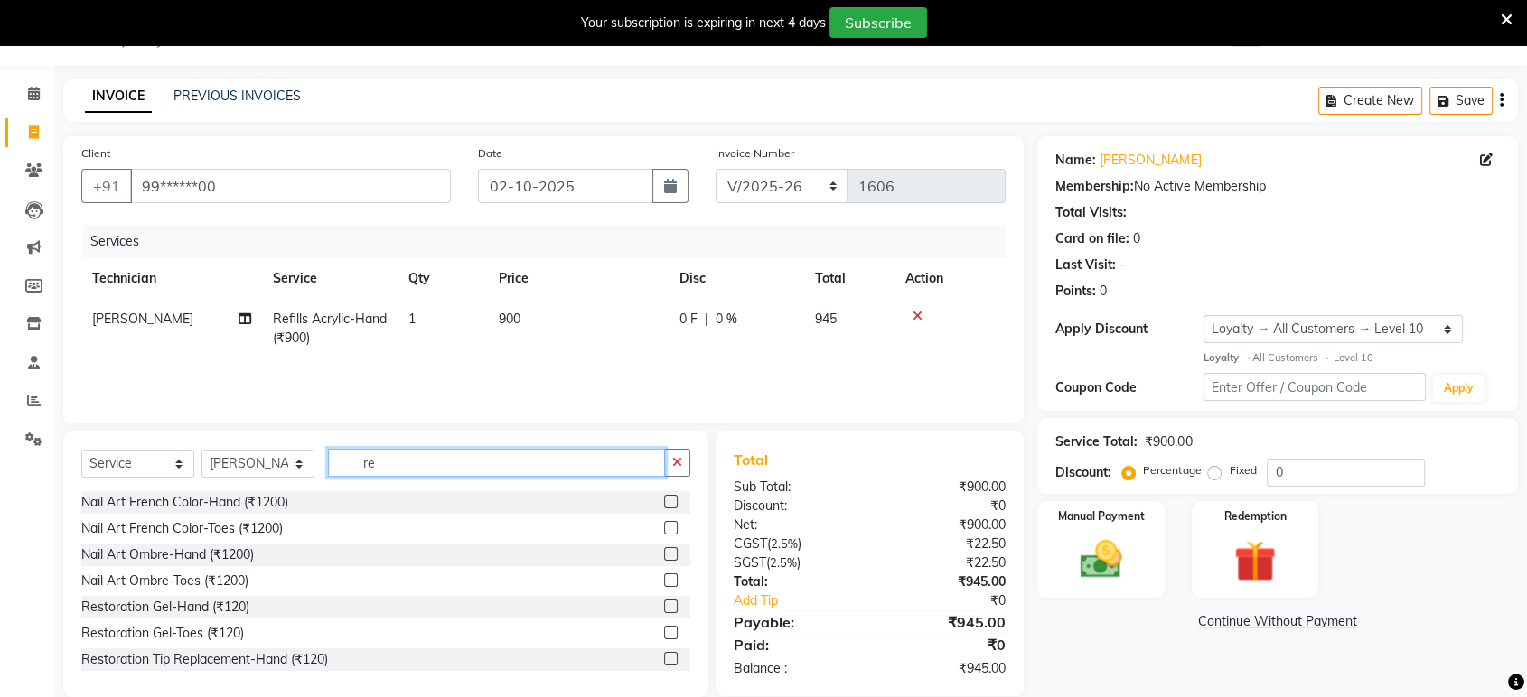
type input "r"
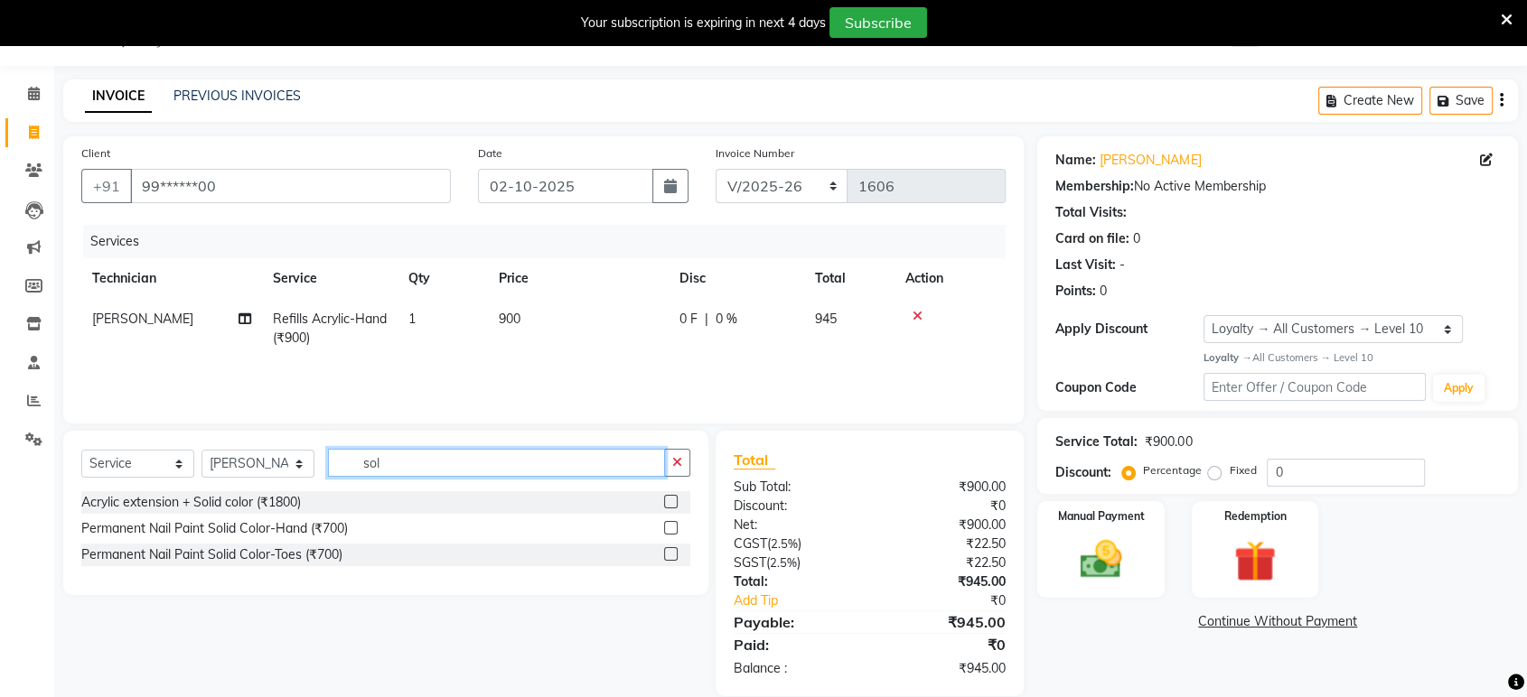
type input "sol"
click at [667, 528] on label at bounding box center [671, 528] width 14 height 14
click at [667, 528] on input "checkbox" at bounding box center [670, 529] width 12 height 12
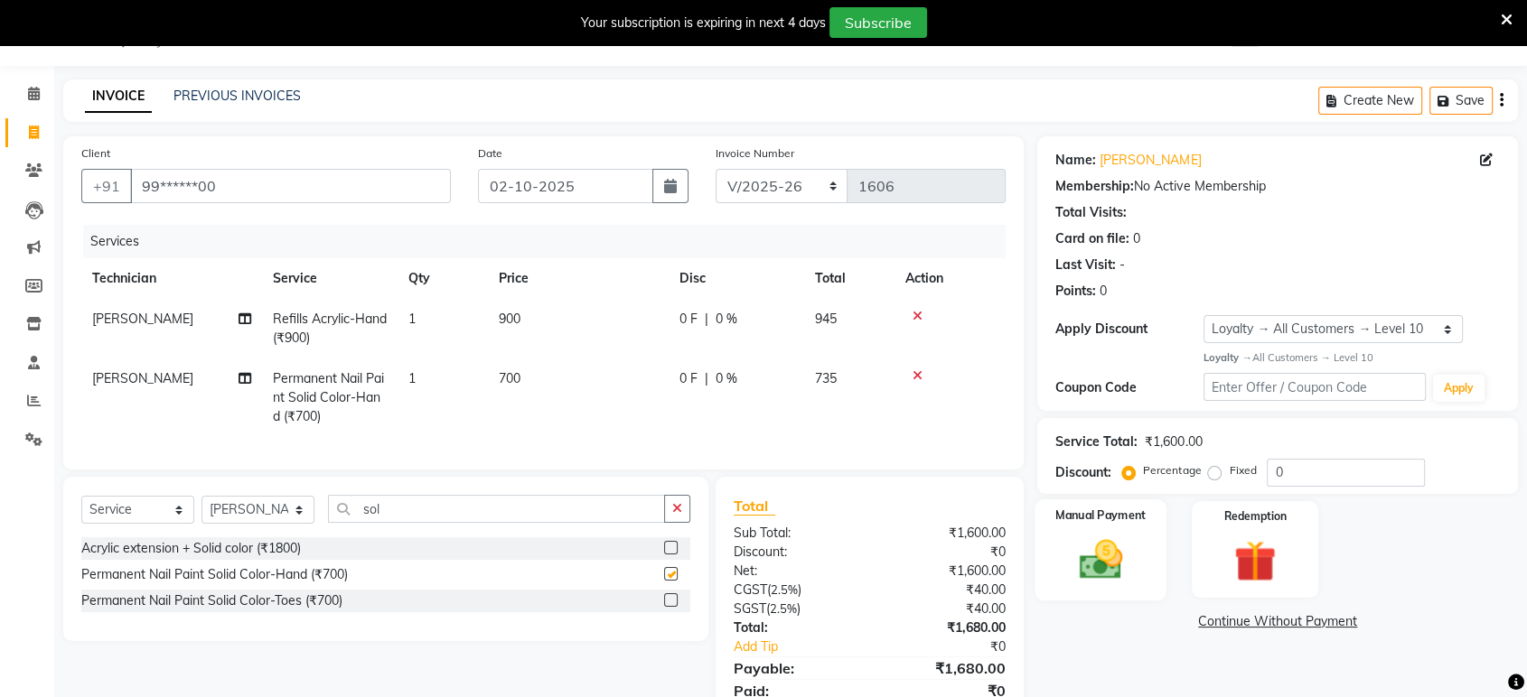
checkbox input "false"
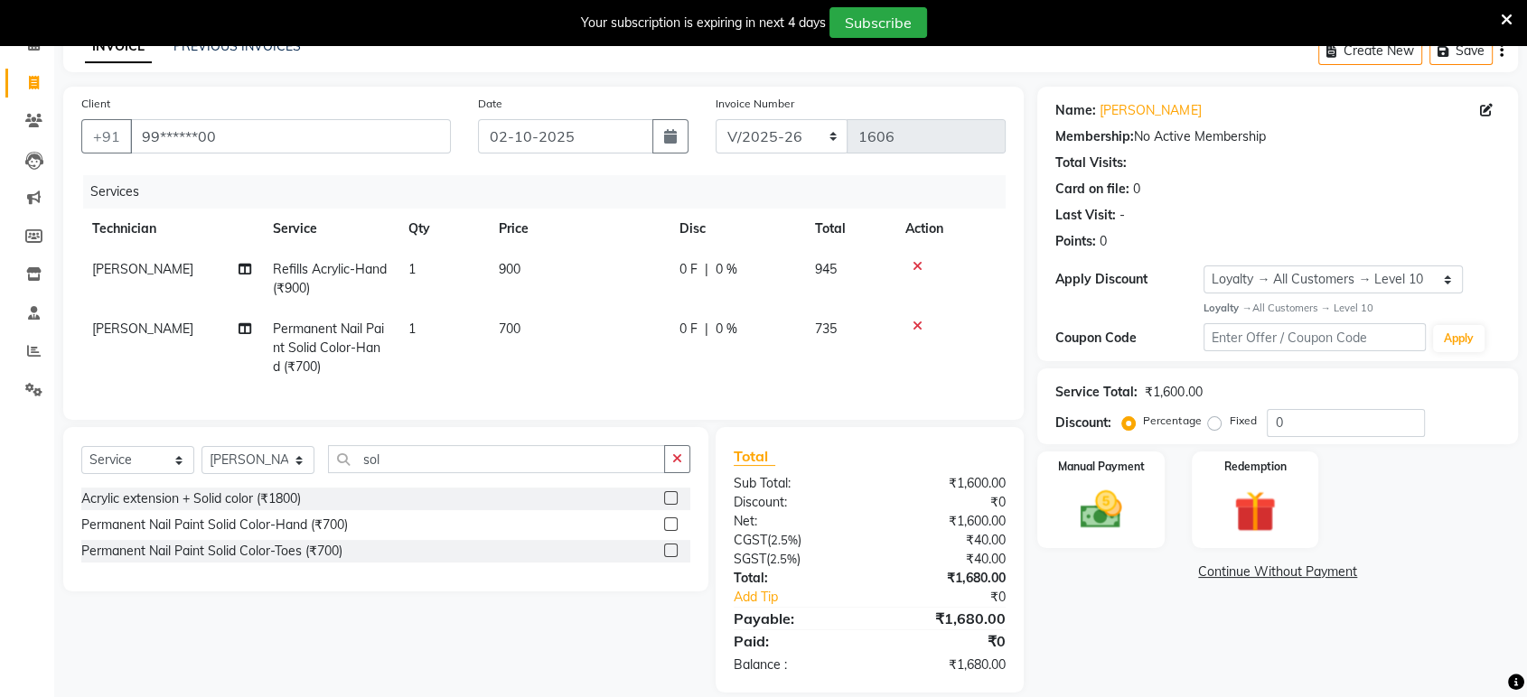
scroll to position [130, 0]
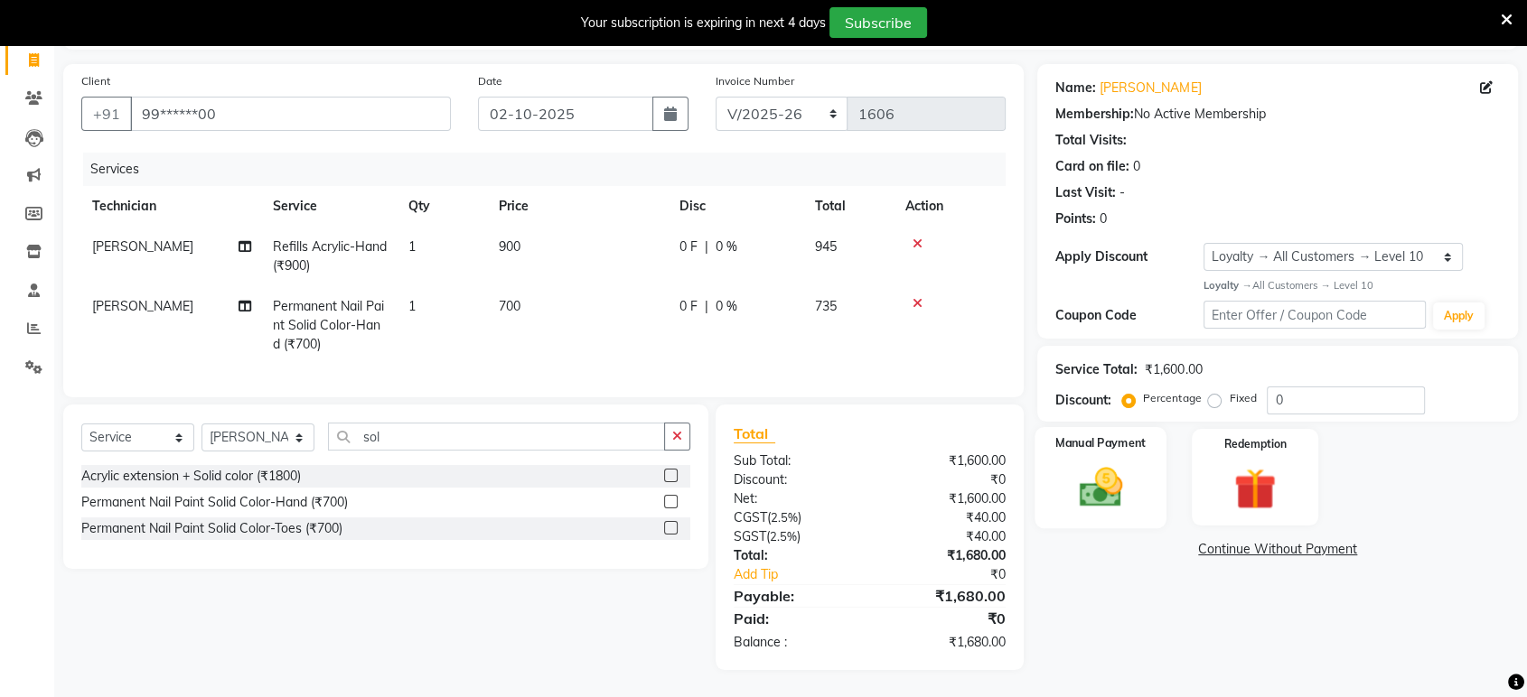
click at [1107, 474] on img at bounding box center [1100, 488] width 70 height 51
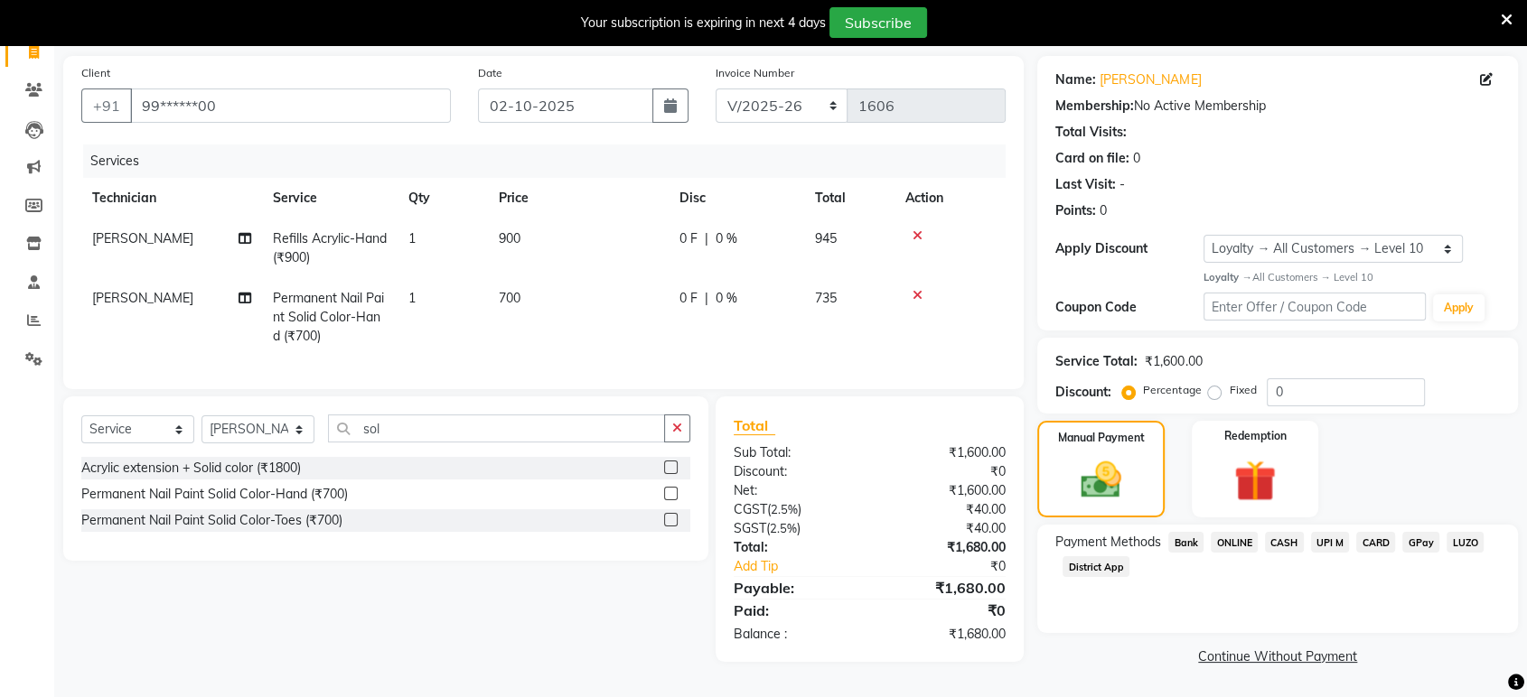
click at [1279, 532] on span "CASH" at bounding box center [1284, 542] width 39 height 21
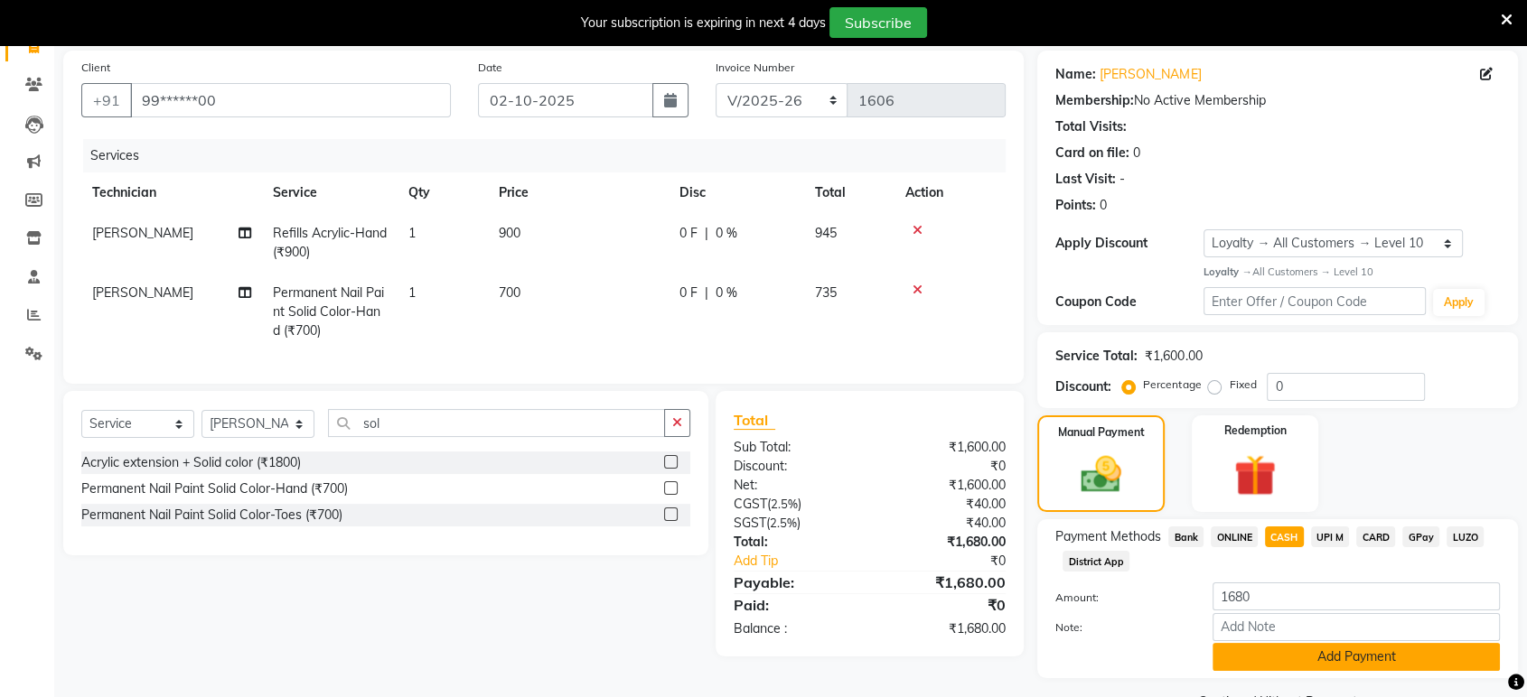
click at [1327, 650] on button "Add Payment" at bounding box center [1355, 657] width 287 height 28
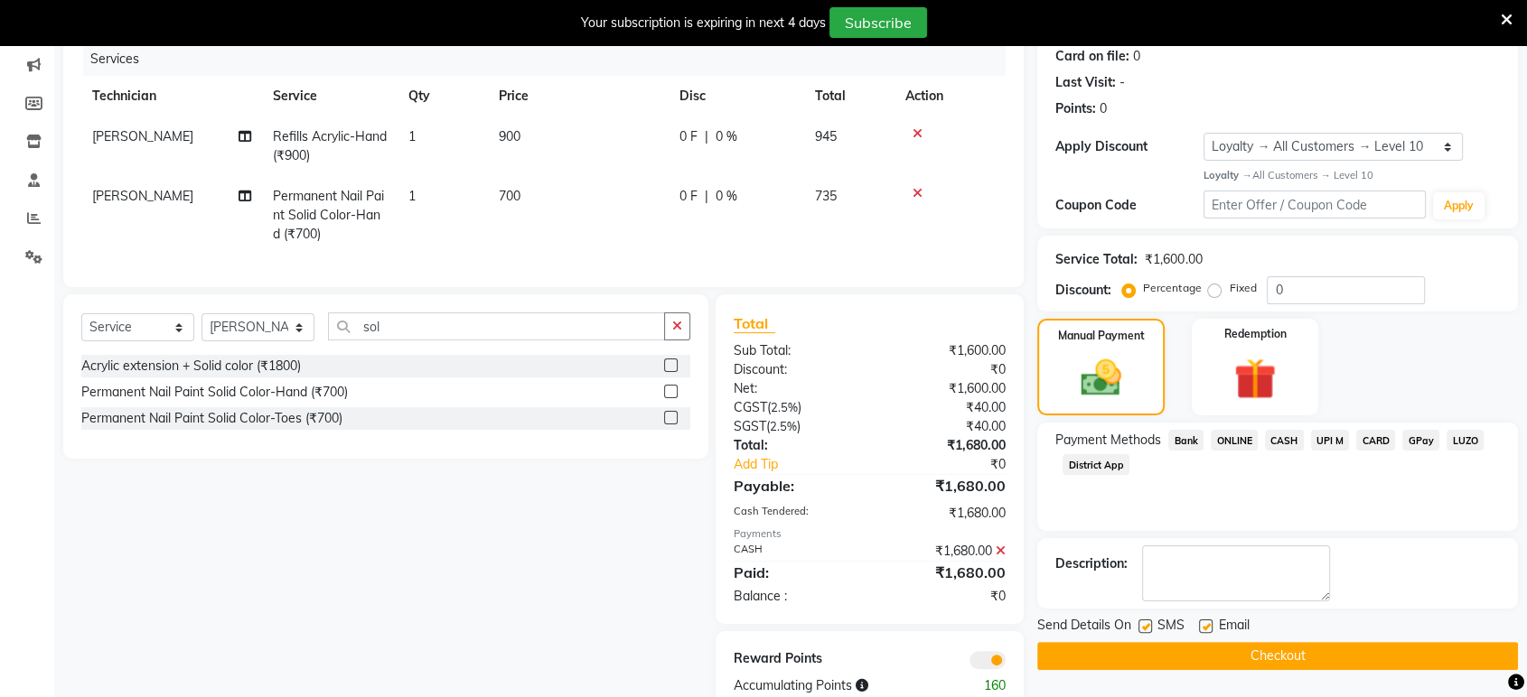
scroll to position [284, 0]
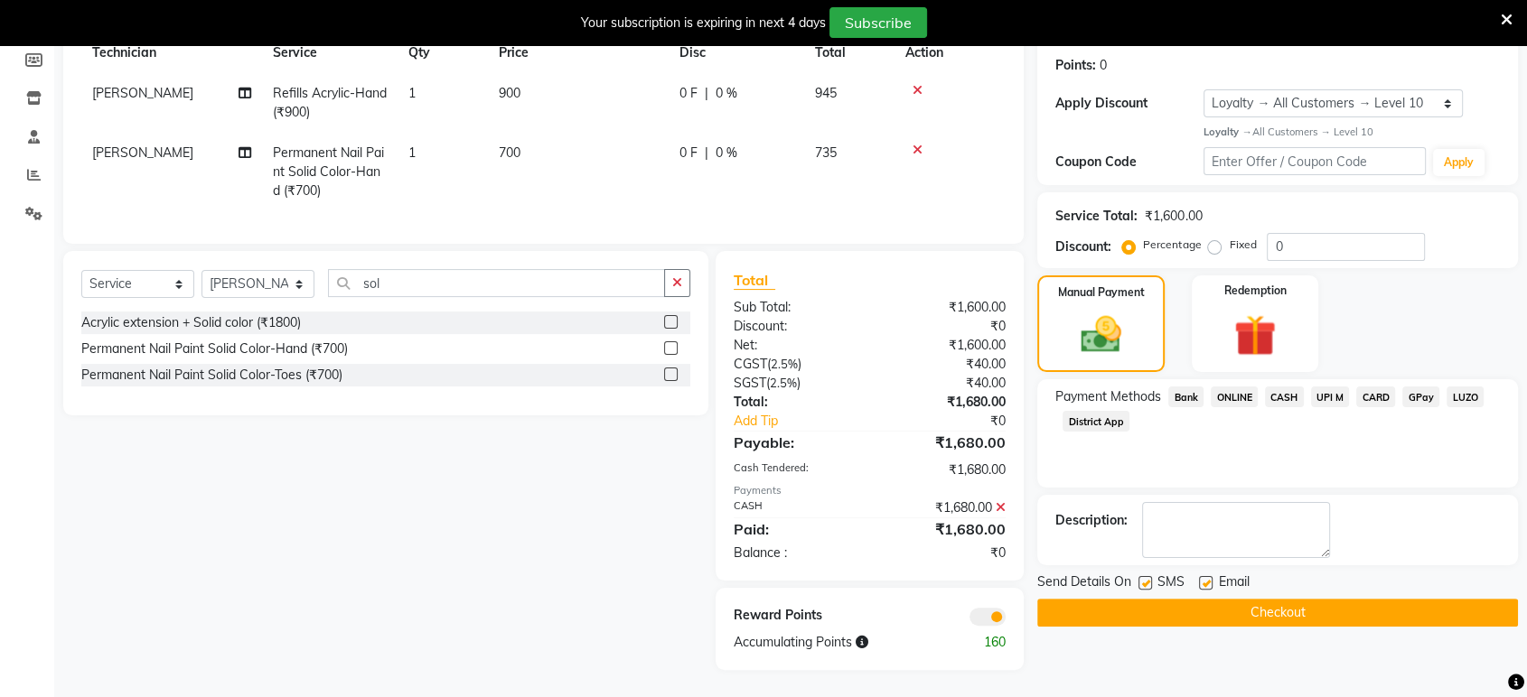
click at [1409, 599] on button "Checkout" at bounding box center [1277, 613] width 481 height 28
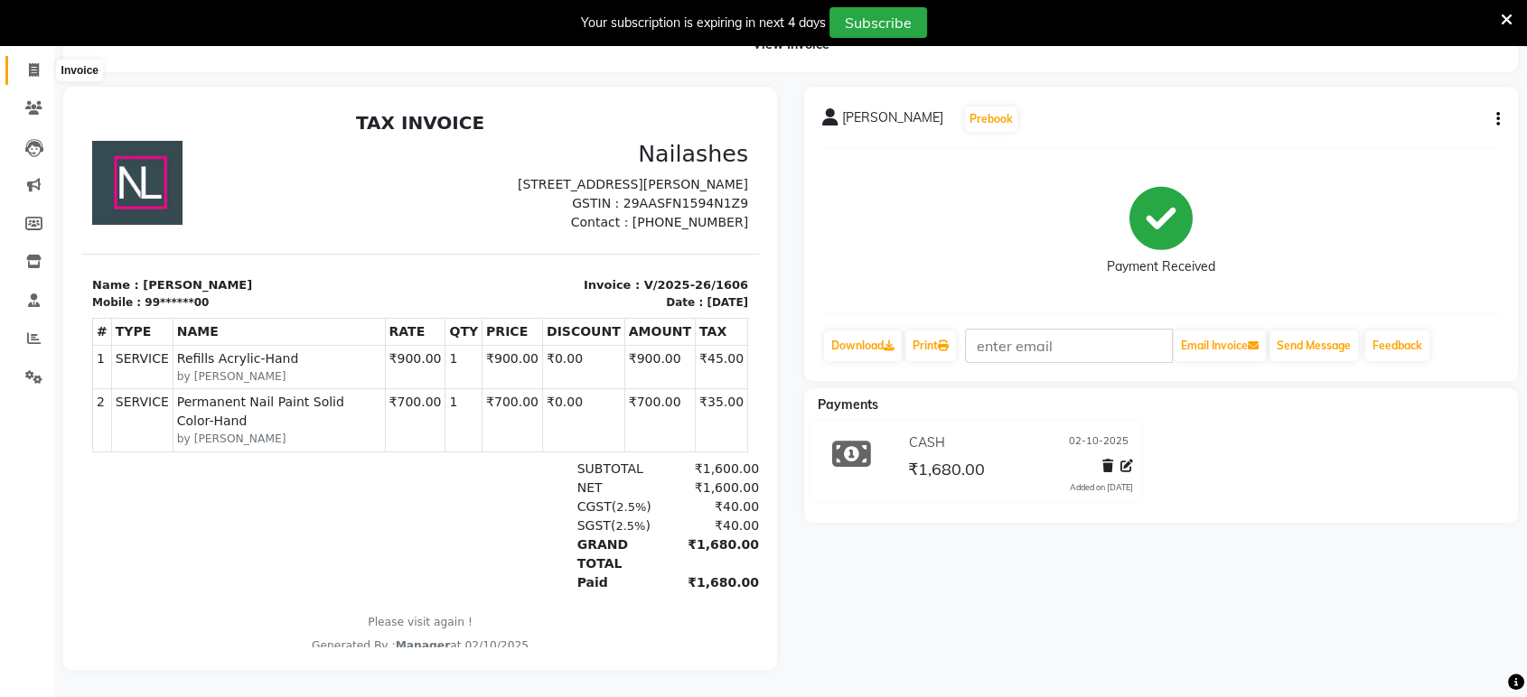
click at [33, 61] on span at bounding box center [34, 71] width 32 height 21
select select "4998"
select select "service"
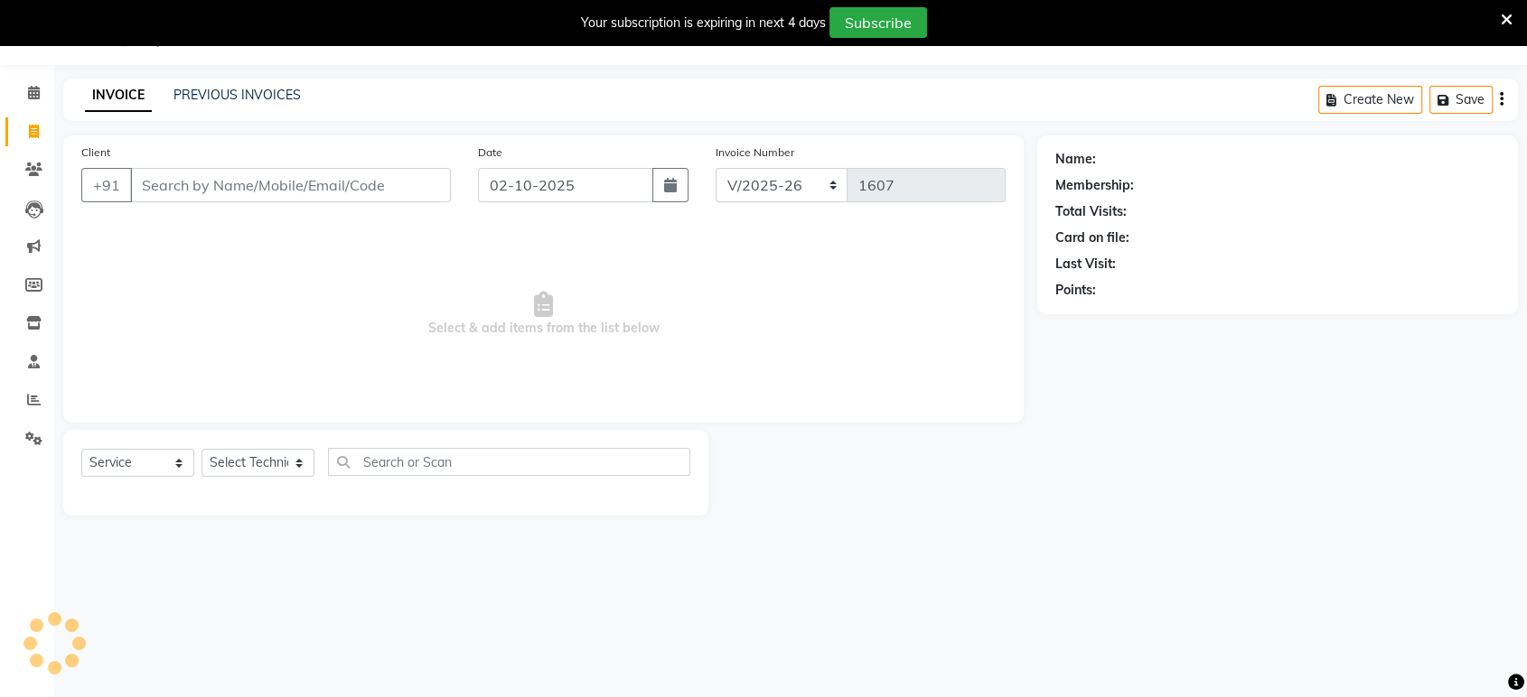
scroll to position [44, 0]
click at [34, 95] on icon at bounding box center [34, 94] width 12 height 14
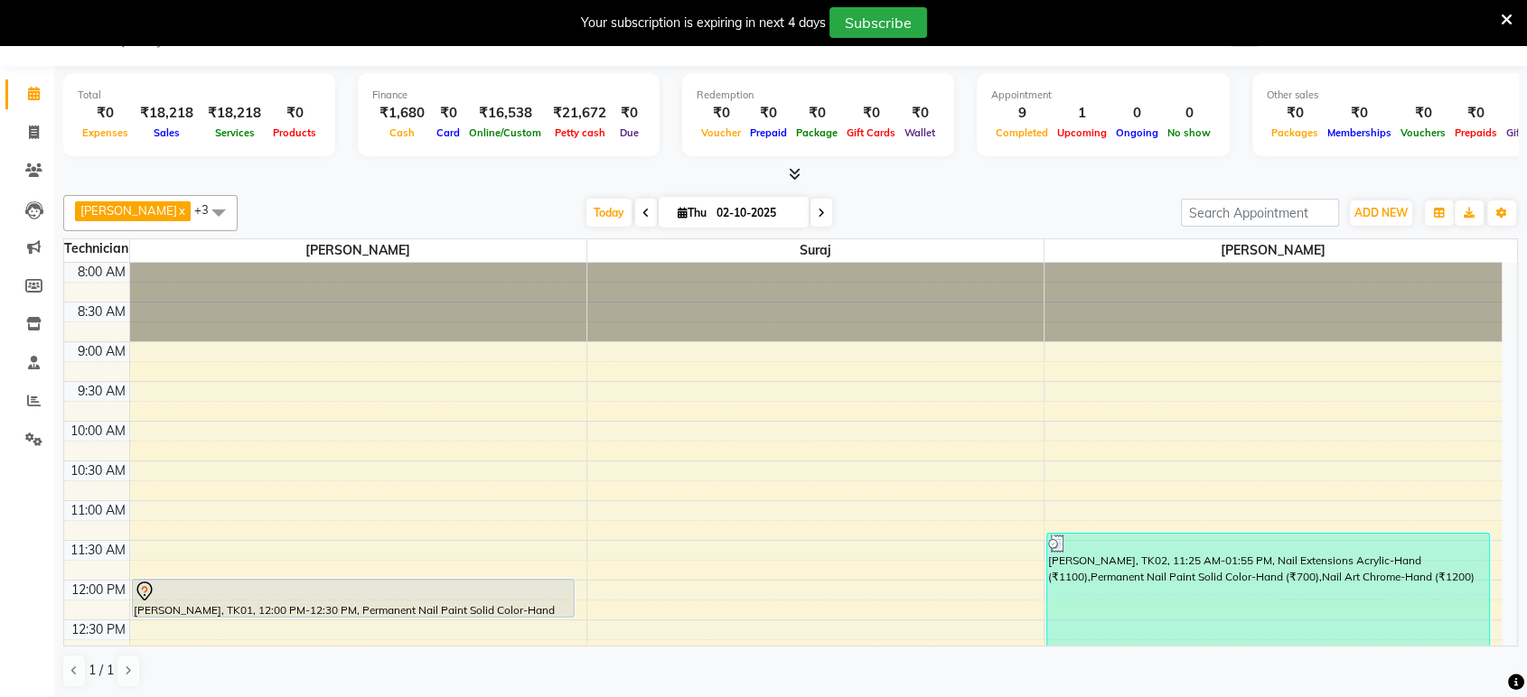
click at [784, 176] on span at bounding box center [790, 174] width 19 height 19
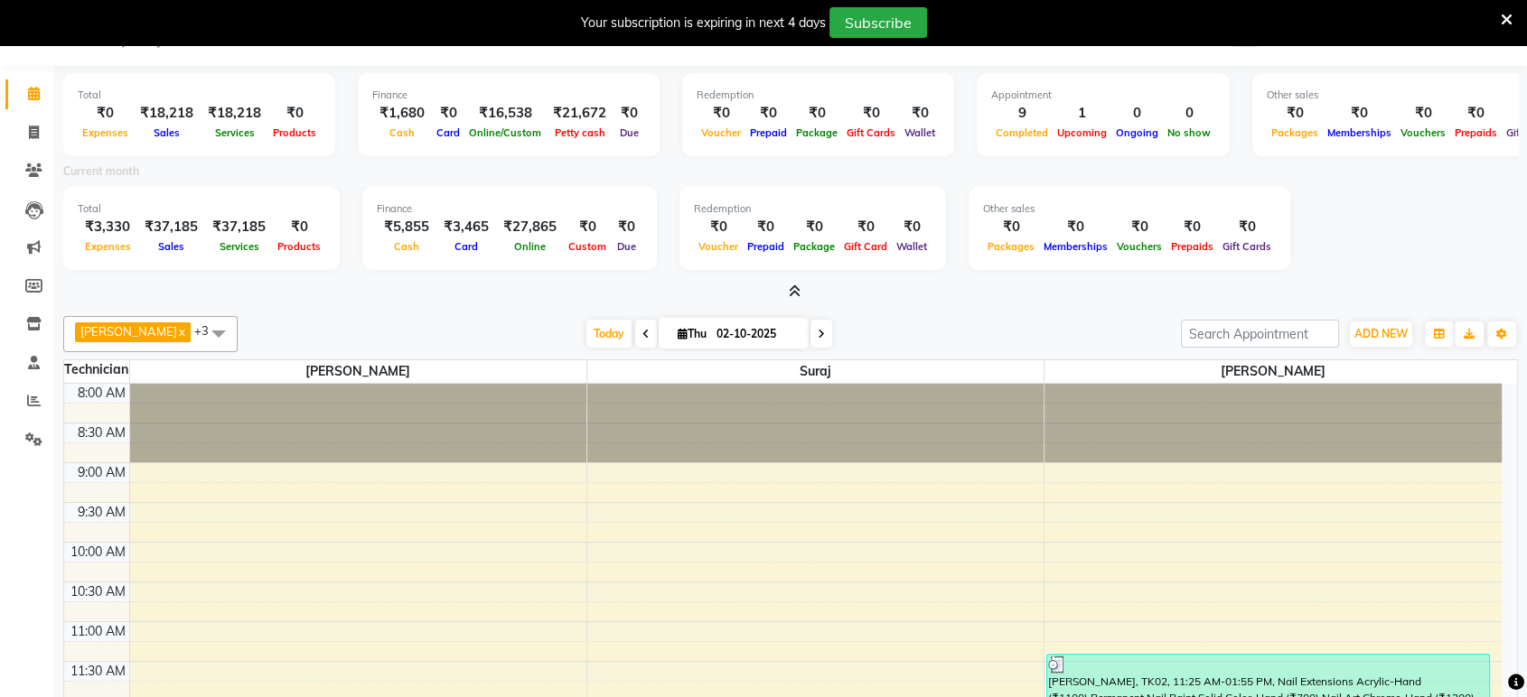
drag, startPoint x: 784, startPoint y: 176, endPoint x: 1420, endPoint y: 198, distance: 636.3
click at [1420, 198] on div "Total ₹3,330 Expenses ₹37,185 Sales ₹37,185 Services ₹0 Products Finance ₹5,855…" at bounding box center [790, 231] width 1454 height 89
click at [33, 131] on icon at bounding box center [34, 133] width 10 height 14
select select "service"
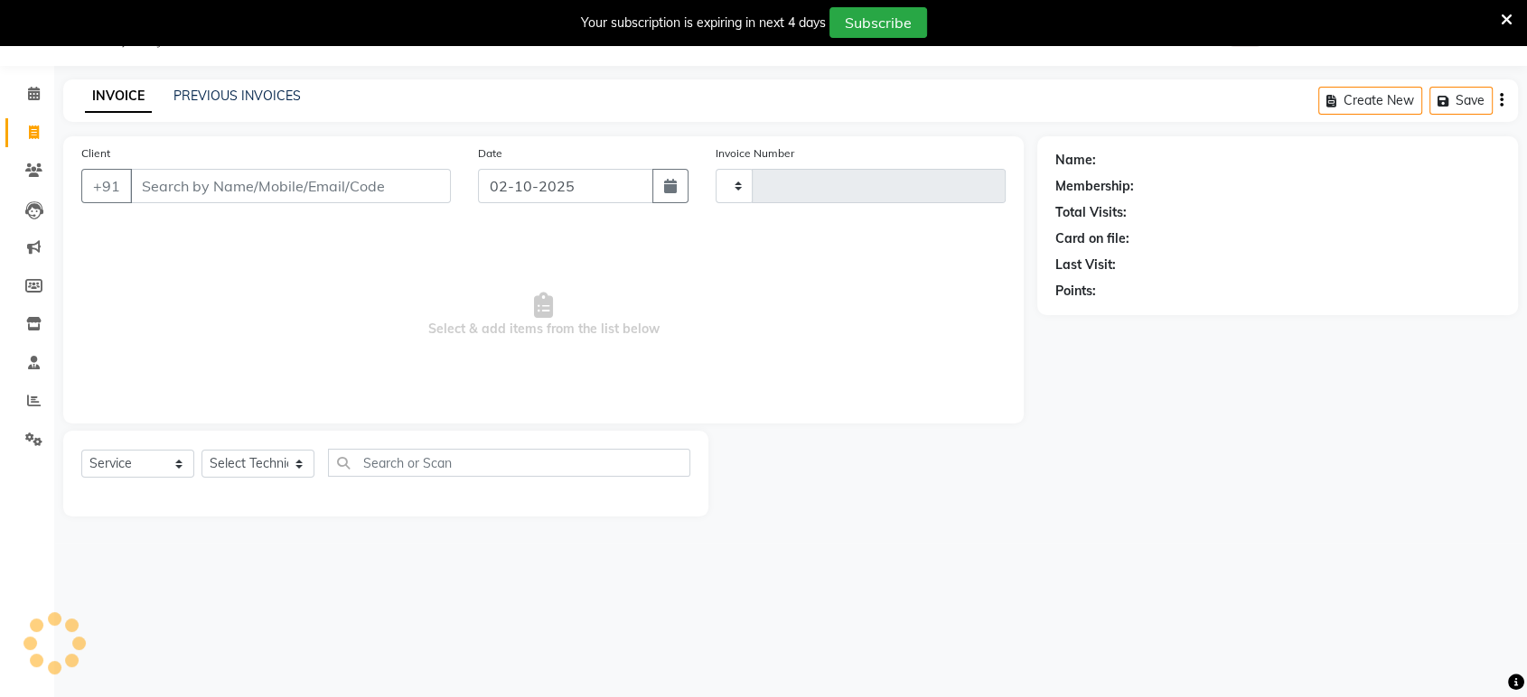
type input "1607"
select select "4998"
click at [248, 105] on div "INVOICE PREVIOUS INVOICES" at bounding box center [192, 97] width 259 height 21
click at [247, 98] on link "PREVIOUS INVOICES" at bounding box center [236, 96] width 127 height 16
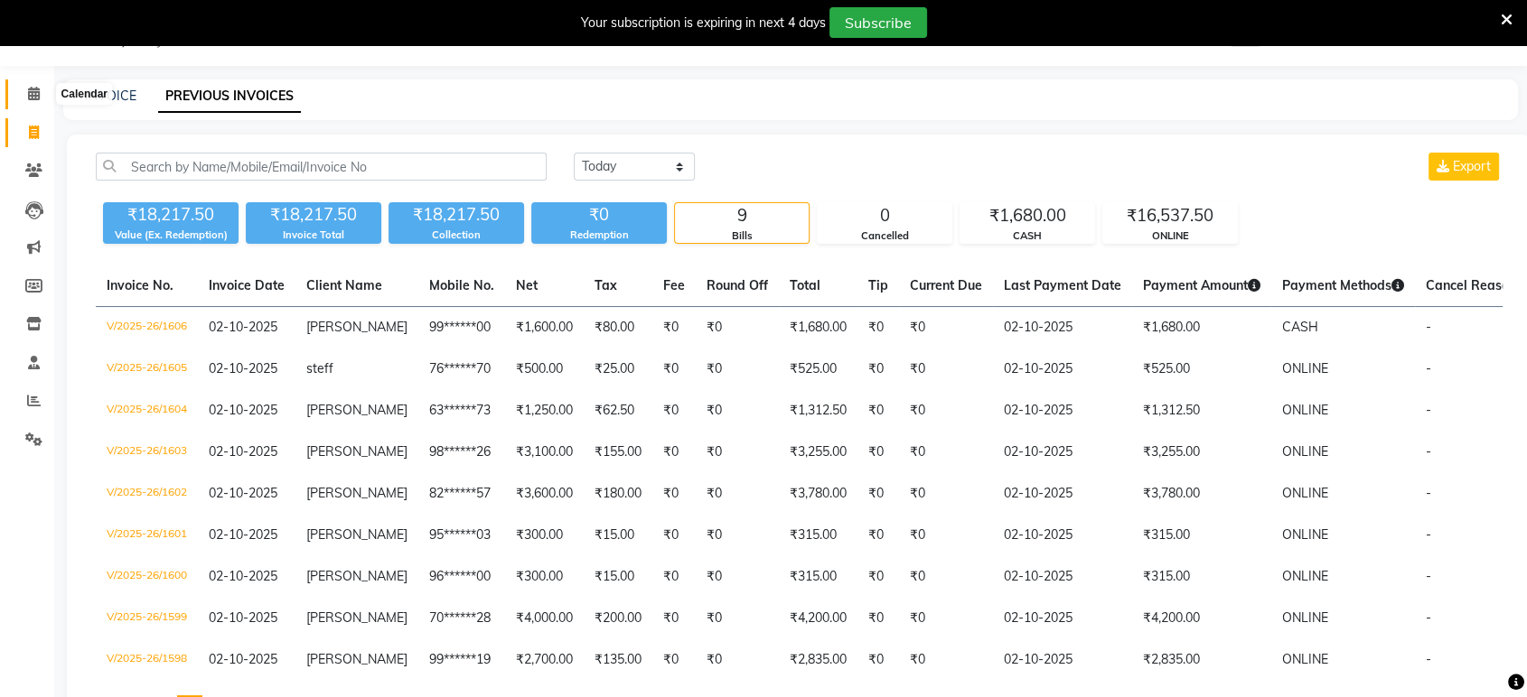
click at [29, 88] on icon at bounding box center [34, 94] width 12 height 14
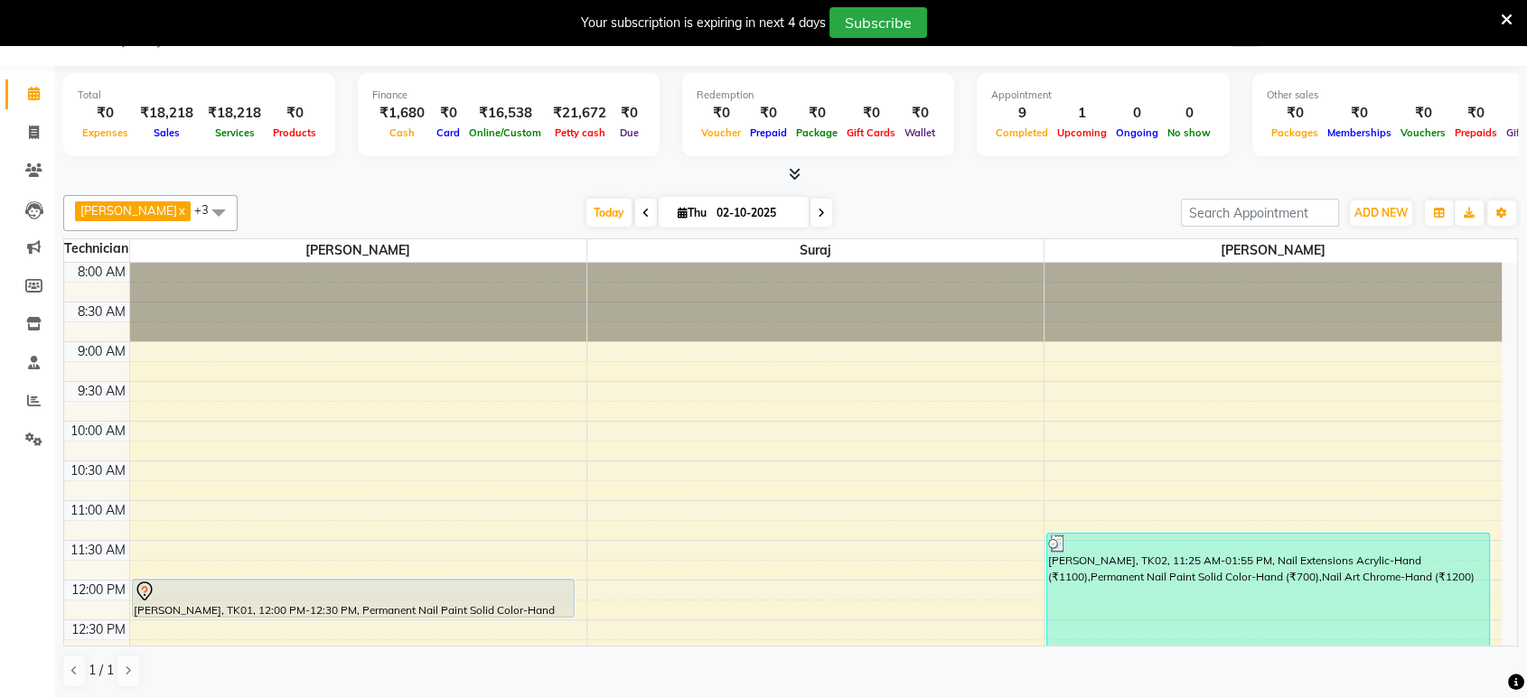
click at [796, 178] on icon at bounding box center [795, 174] width 12 height 14
